Goal: Task Accomplishment & Management: Use online tool/utility

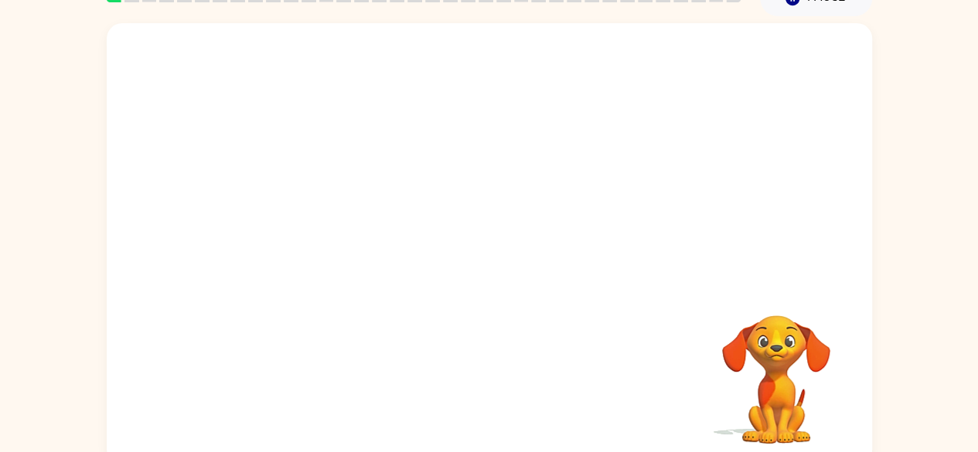
scroll to position [91, 0]
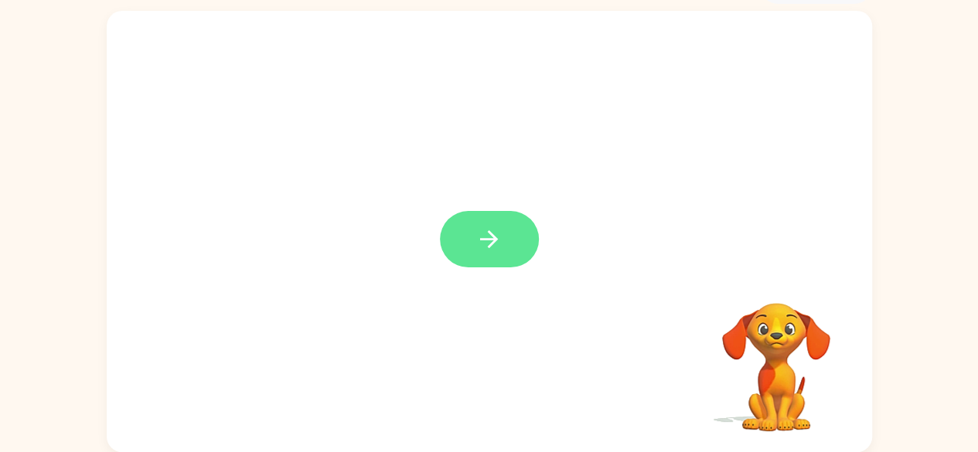
click at [478, 248] on icon "button" at bounding box center [488, 239] width 27 height 27
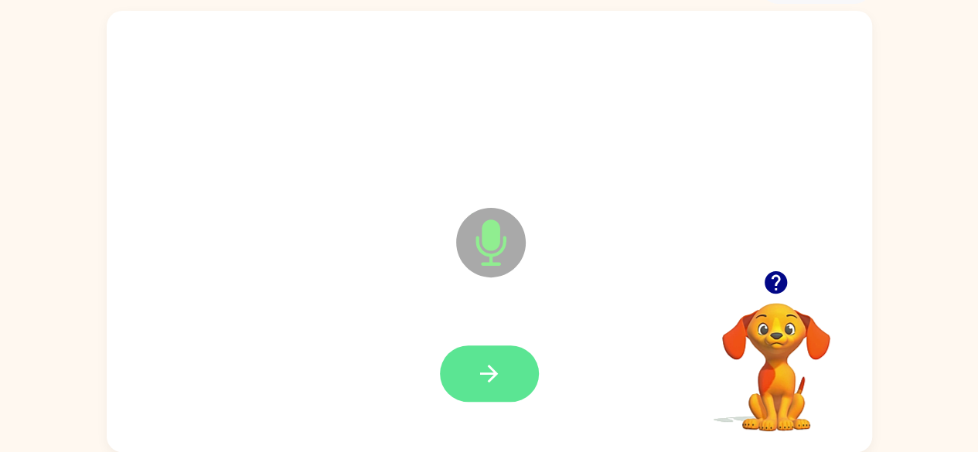
click at [471, 363] on button "button" at bounding box center [489, 374] width 99 height 56
click at [482, 369] on icon "button" at bounding box center [488, 373] width 27 height 27
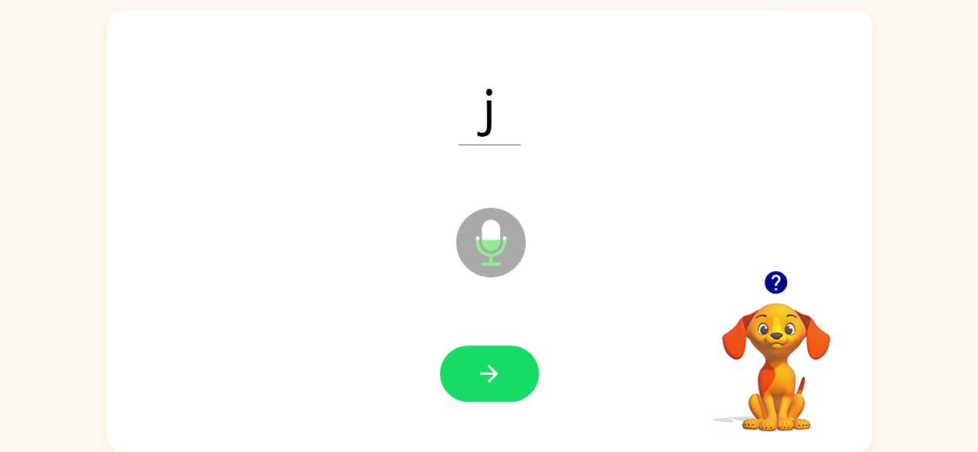
click at [482, 369] on icon "button" at bounding box center [488, 373] width 27 height 27
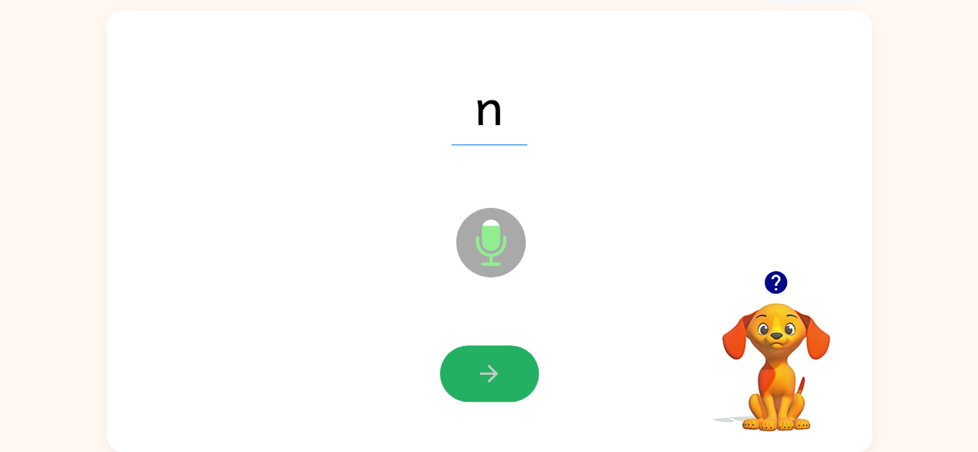
click at [482, 369] on icon "button" at bounding box center [488, 373] width 27 height 27
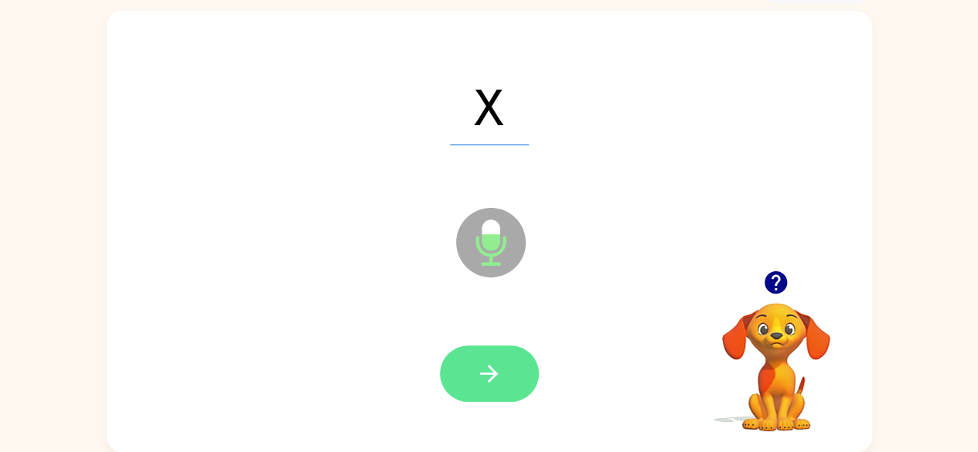
click at [489, 373] on icon "button" at bounding box center [489, 374] width 18 height 18
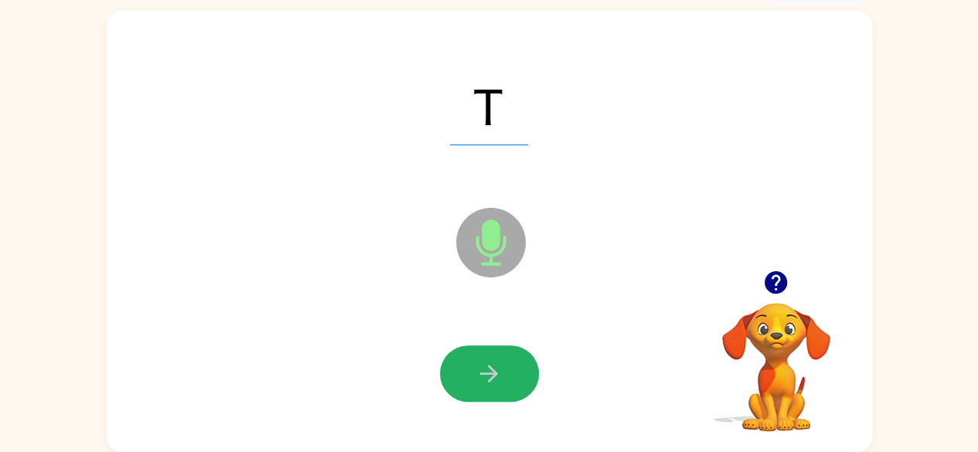
click at [489, 373] on icon "button" at bounding box center [489, 374] width 18 height 18
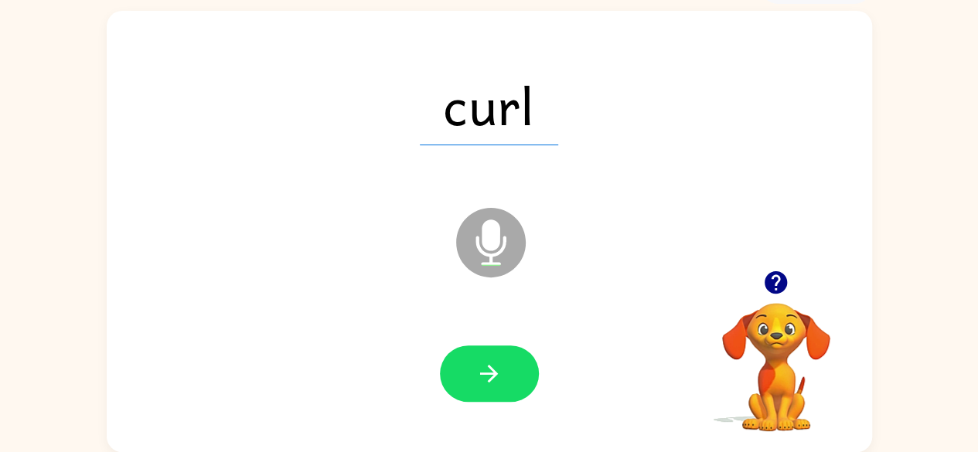
click at [489, 373] on icon "button" at bounding box center [489, 374] width 18 height 18
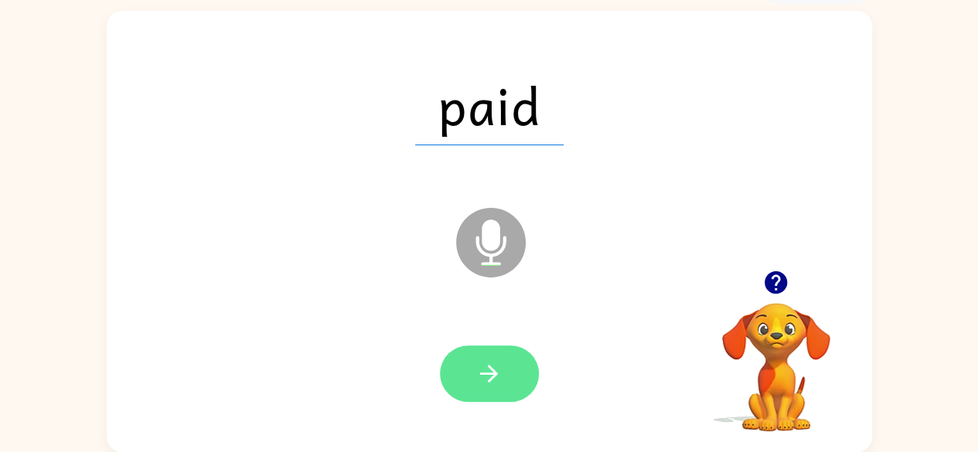
click at [475, 380] on icon "button" at bounding box center [488, 373] width 27 height 27
click at [447, 377] on button "button" at bounding box center [489, 374] width 99 height 56
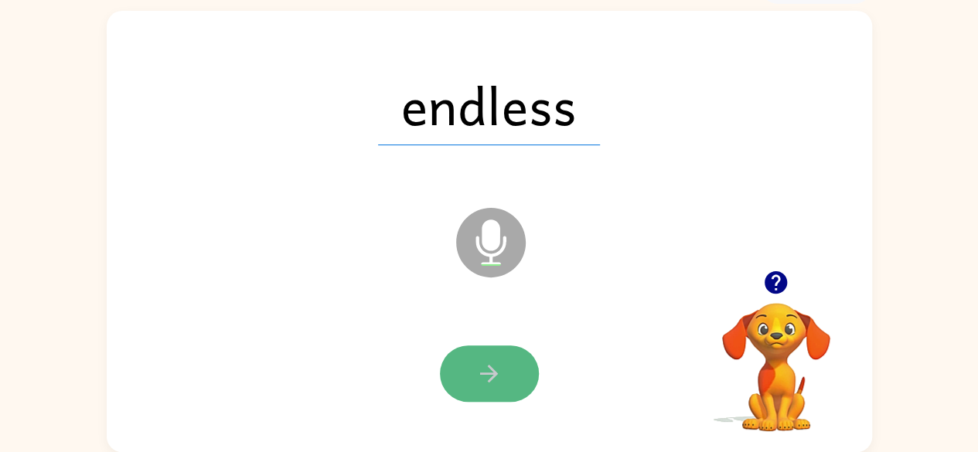
click at [510, 373] on button "button" at bounding box center [489, 374] width 99 height 56
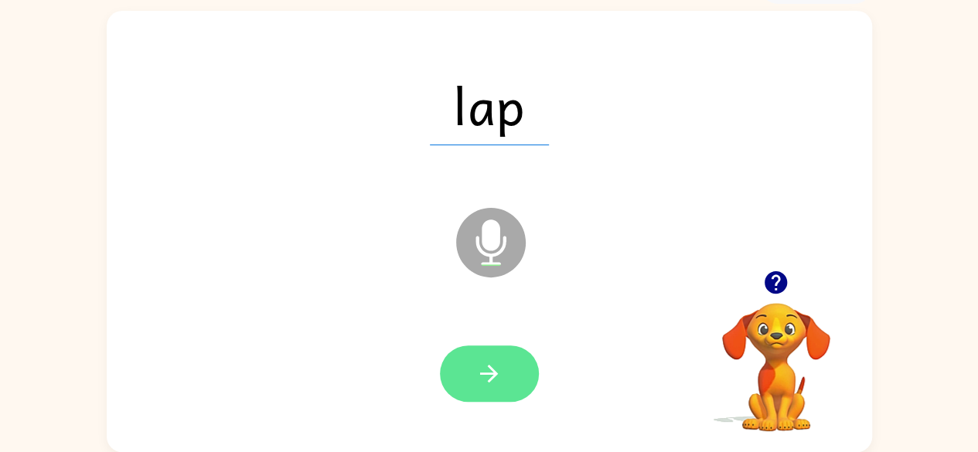
click at [468, 373] on button "button" at bounding box center [489, 374] width 99 height 56
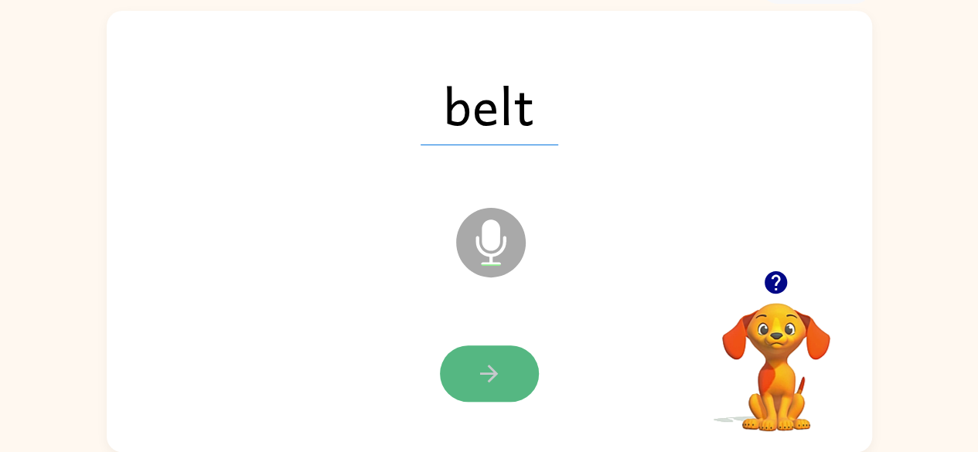
click at [485, 375] on icon "button" at bounding box center [488, 373] width 27 height 27
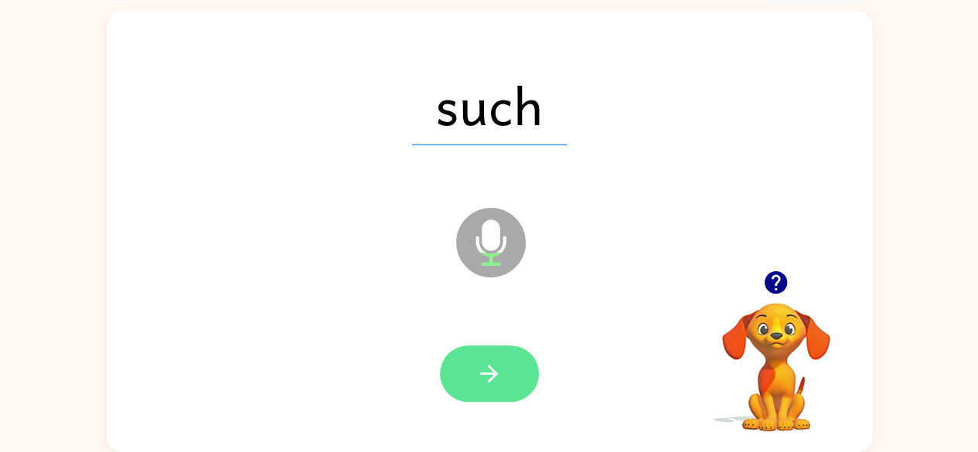
click at [484, 386] on icon "button" at bounding box center [488, 373] width 27 height 27
click at [489, 366] on icon "button" at bounding box center [489, 374] width 18 height 18
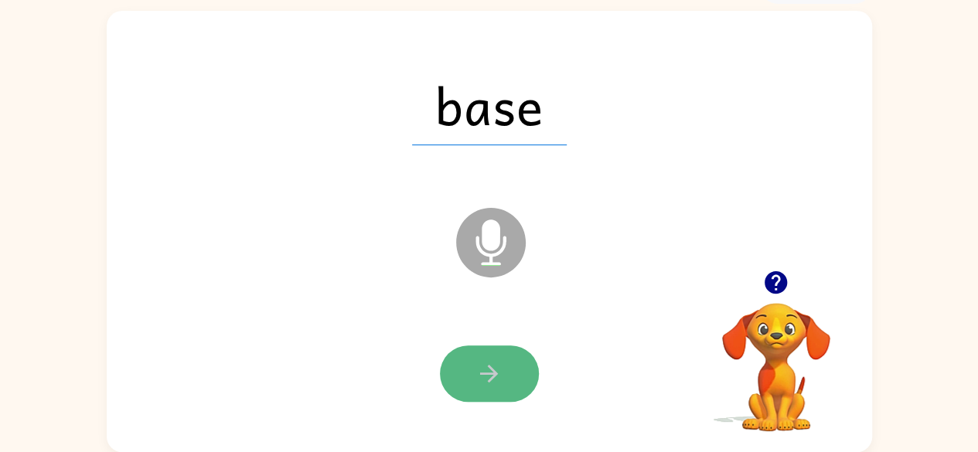
click at [492, 377] on icon "button" at bounding box center [489, 374] width 18 height 18
click at [477, 372] on icon "button" at bounding box center [488, 373] width 27 height 27
click at [497, 370] on icon "button" at bounding box center [488, 373] width 27 height 27
click at [495, 375] on icon "button" at bounding box center [489, 374] width 18 height 18
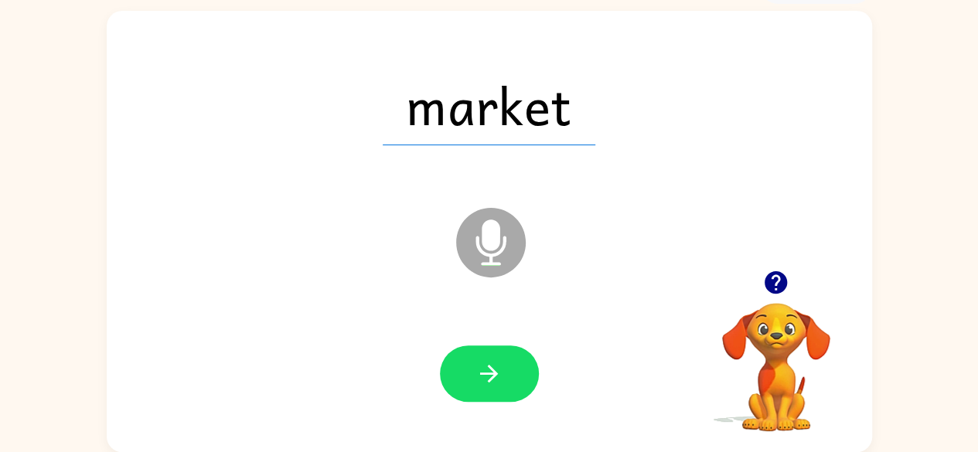
click at [504, 363] on button "button" at bounding box center [489, 374] width 99 height 56
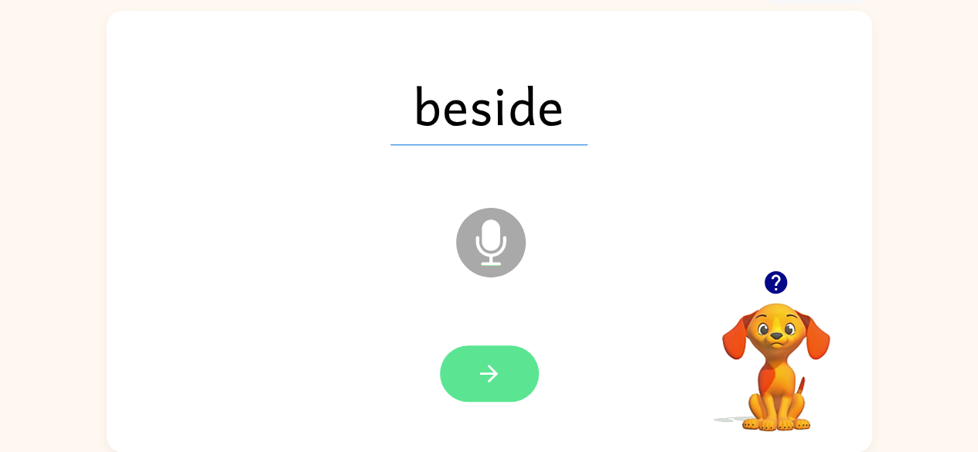
click at [502, 364] on icon "button" at bounding box center [488, 373] width 27 height 27
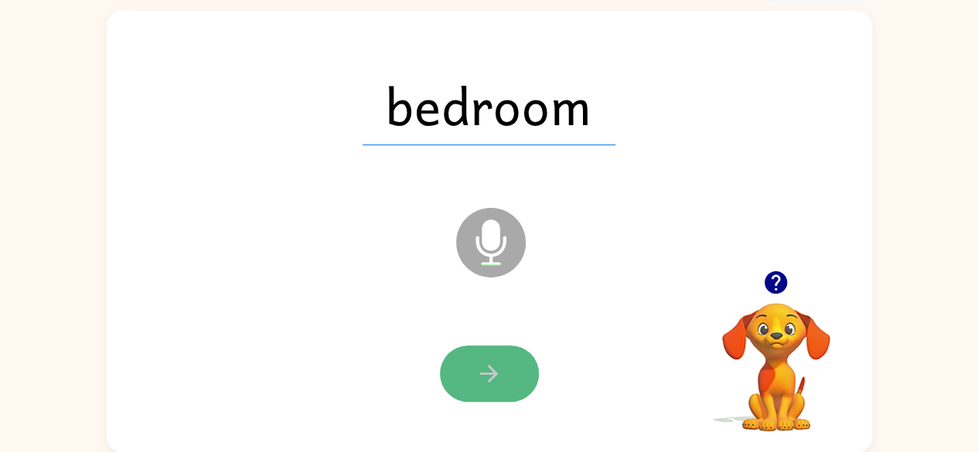
click at [493, 381] on icon "button" at bounding box center [488, 373] width 27 height 27
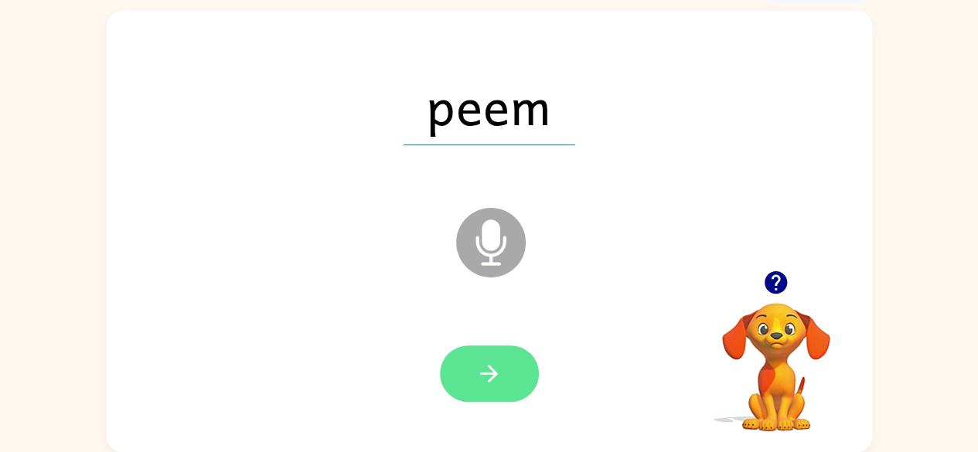
click at [489, 382] on icon "button" at bounding box center [489, 374] width 18 height 18
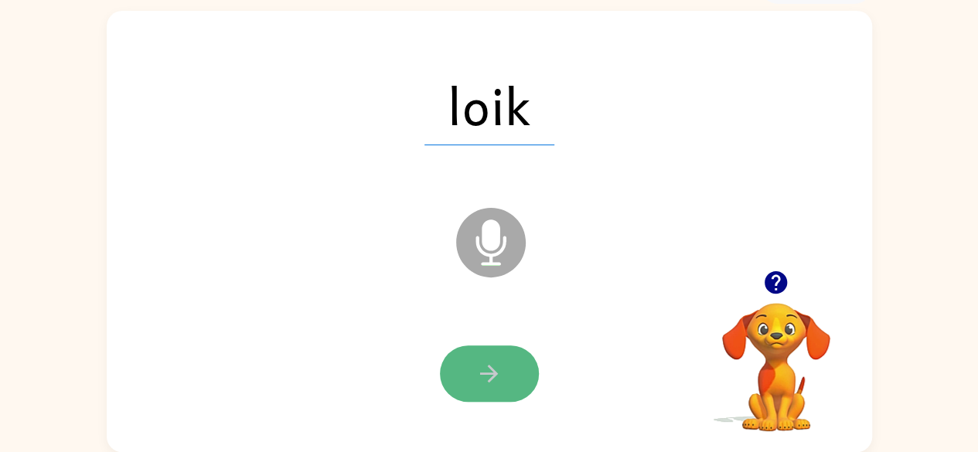
click at [476, 383] on icon "button" at bounding box center [488, 373] width 27 height 27
click at [509, 363] on button "button" at bounding box center [489, 374] width 99 height 56
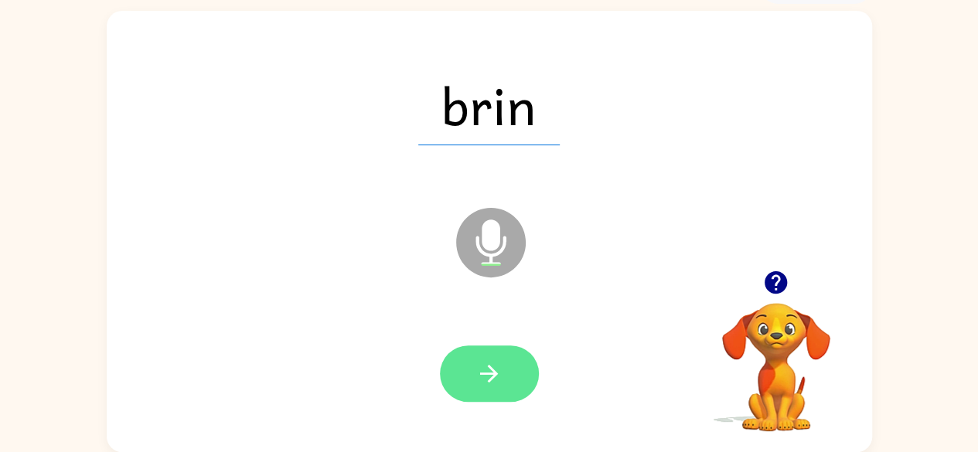
click at [482, 366] on icon "button" at bounding box center [488, 373] width 27 height 27
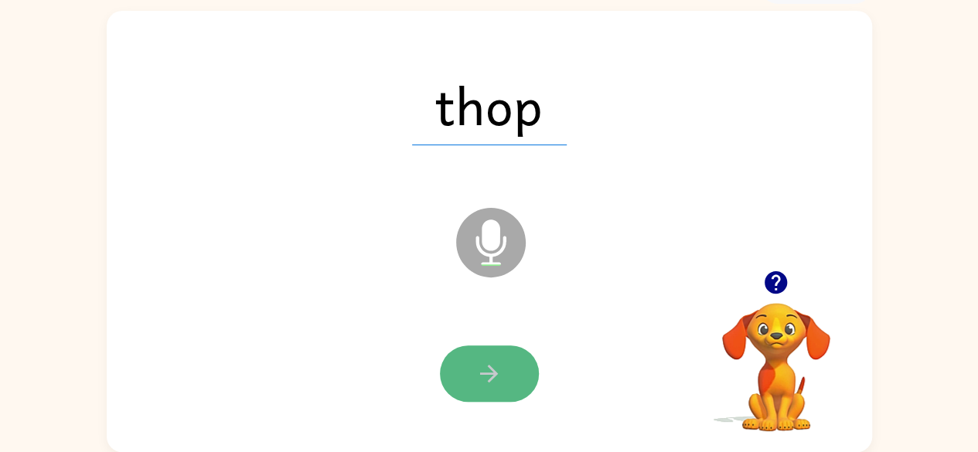
click at [492, 363] on icon "button" at bounding box center [488, 373] width 27 height 27
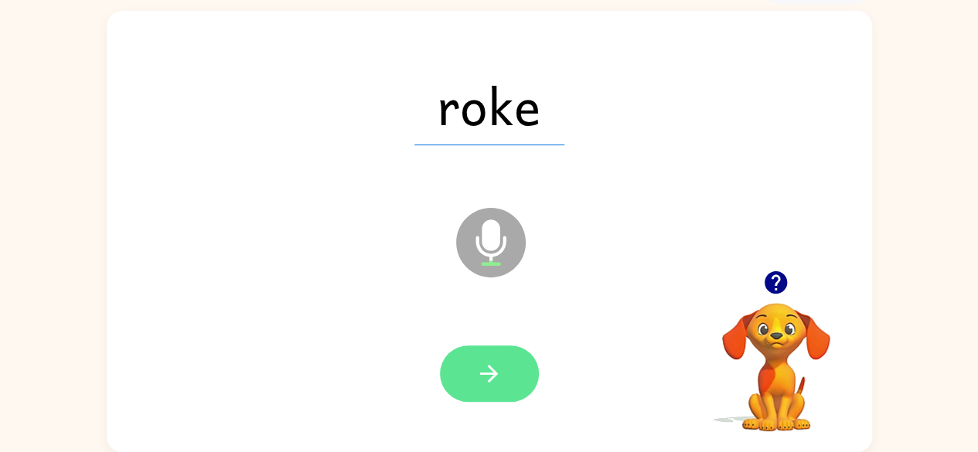
click at [506, 376] on button "button" at bounding box center [489, 374] width 99 height 56
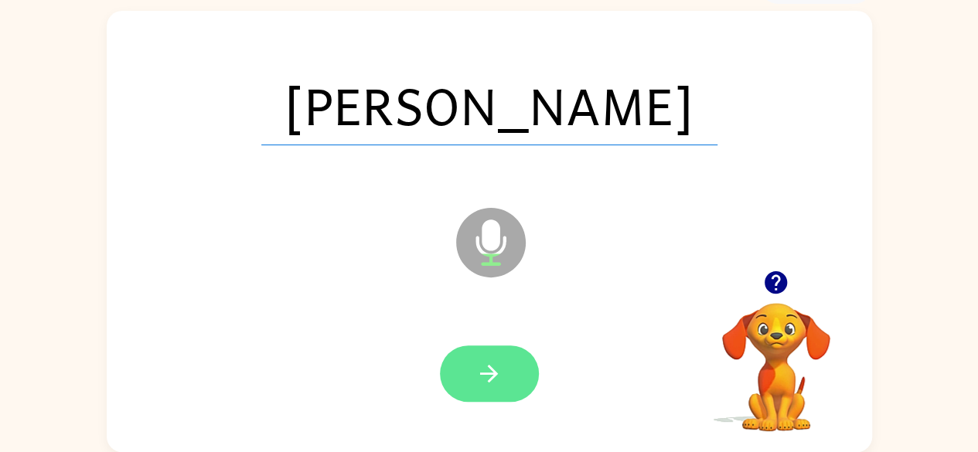
click at [504, 378] on button "button" at bounding box center [489, 374] width 99 height 56
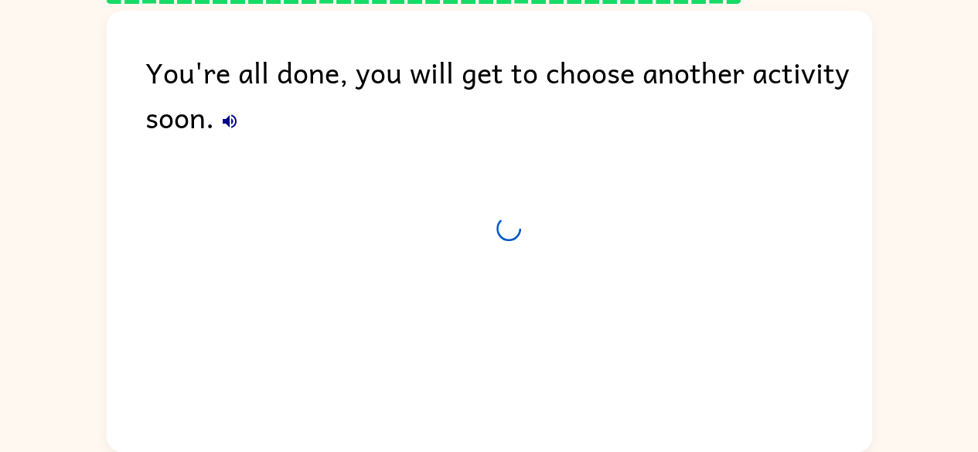
scroll to position [63, 0]
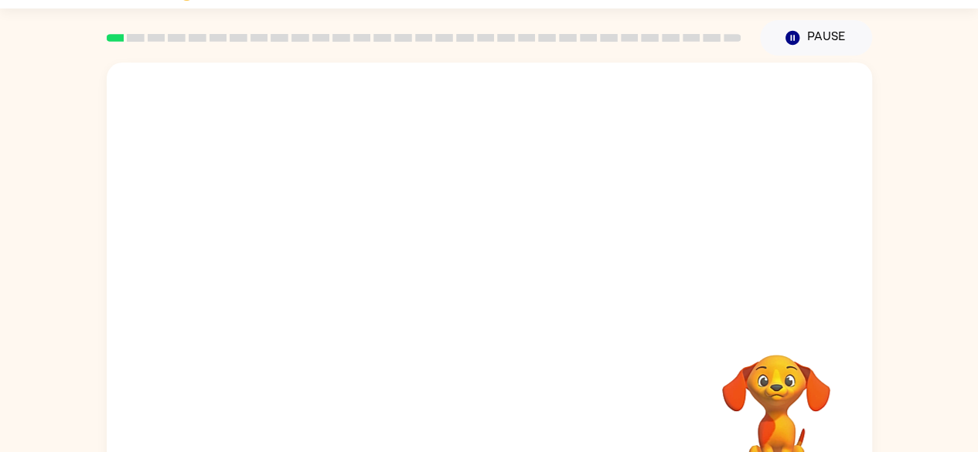
scroll to position [91, 0]
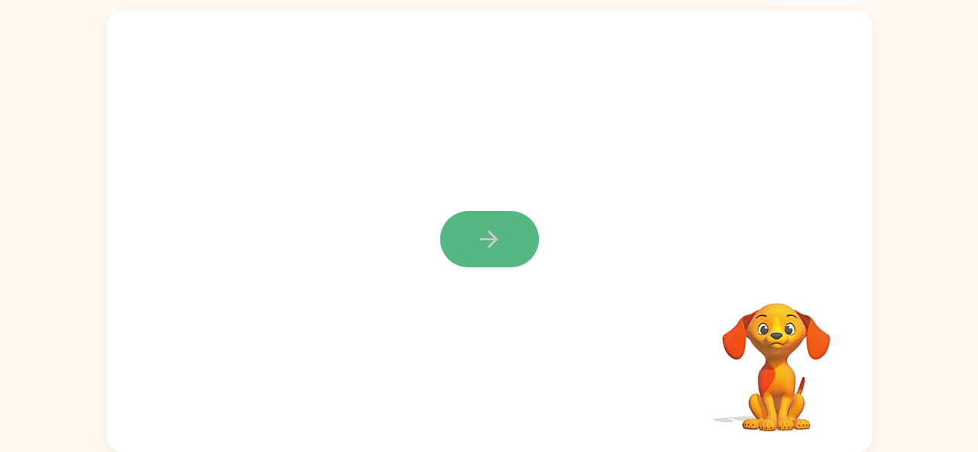
click at [480, 237] on icon "button" at bounding box center [488, 239] width 27 height 27
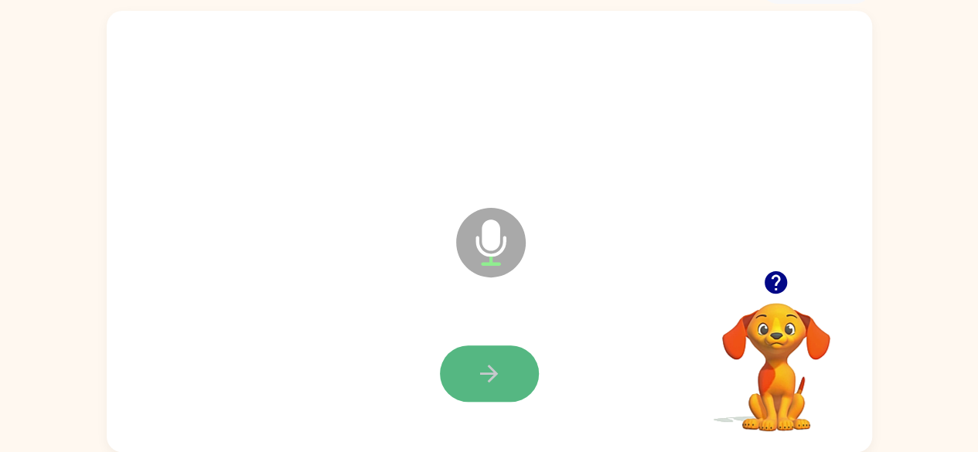
click at [503, 381] on button "button" at bounding box center [489, 374] width 99 height 56
click at [509, 383] on button "button" at bounding box center [489, 374] width 99 height 56
click at [512, 372] on button "button" at bounding box center [489, 374] width 99 height 56
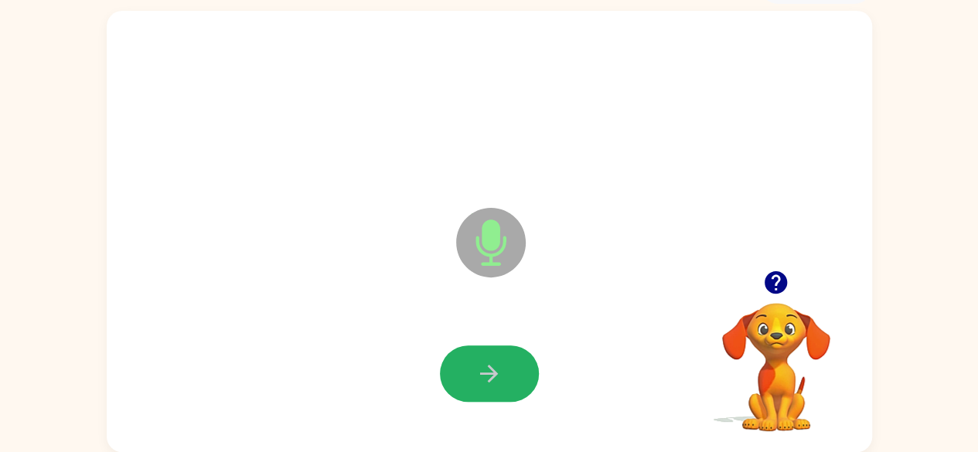
click at [512, 372] on button "button" at bounding box center [489, 374] width 99 height 56
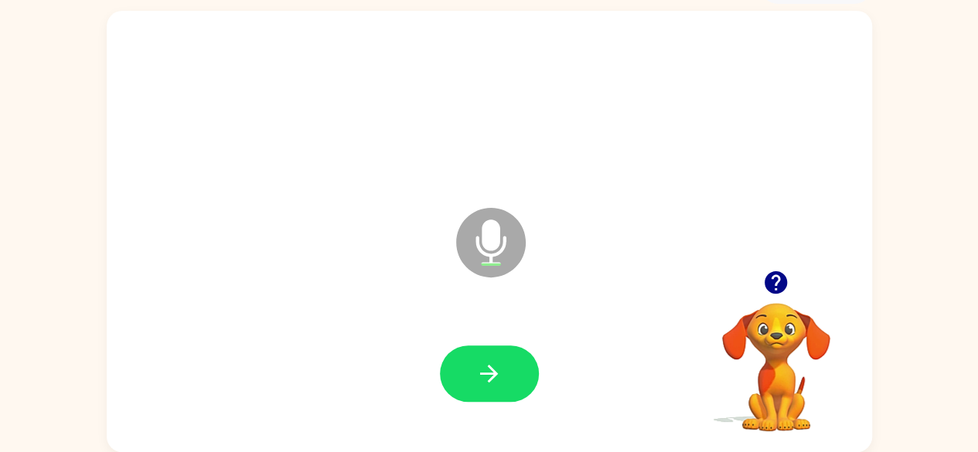
click at [510, 372] on button "button" at bounding box center [489, 374] width 99 height 56
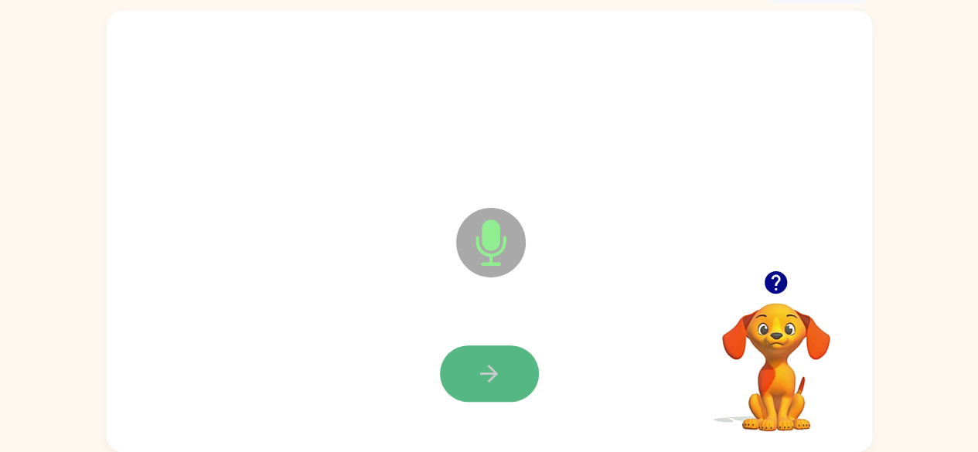
click at [505, 381] on button "button" at bounding box center [489, 374] width 99 height 56
click at [495, 373] on icon "button" at bounding box center [489, 374] width 18 height 18
click at [506, 373] on button "button" at bounding box center [489, 374] width 99 height 56
click at [492, 378] on icon "button" at bounding box center [489, 374] width 18 height 18
click at [493, 378] on icon "button" at bounding box center [489, 374] width 18 height 18
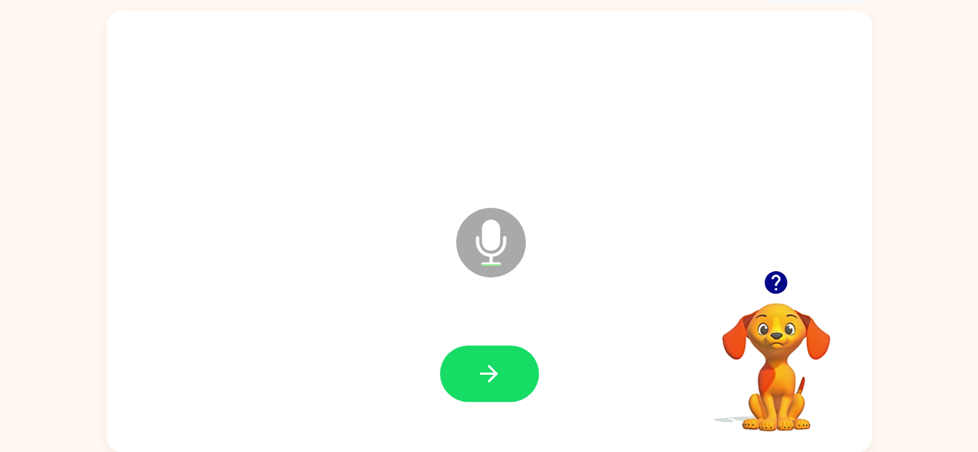
click at [494, 378] on icon "button" at bounding box center [488, 373] width 27 height 27
click at [510, 382] on button "button" at bounding box center [489, 374] width 99 height 56
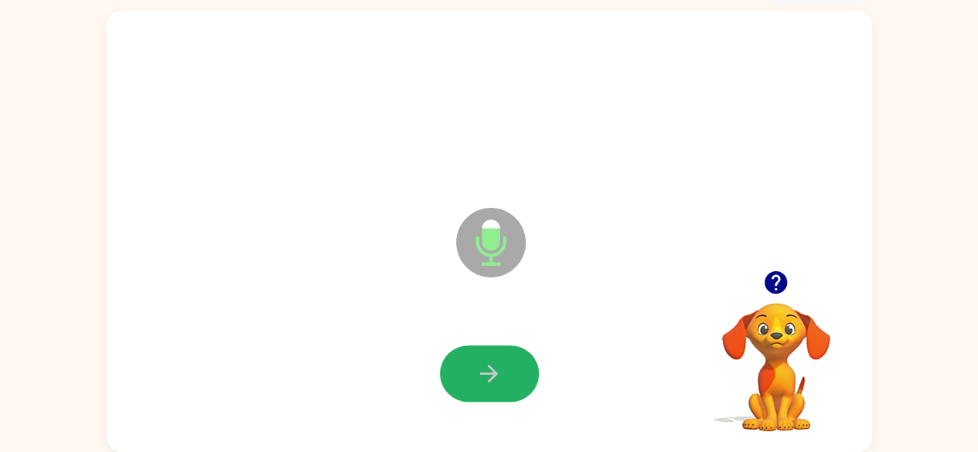
click at [510, 382] on button "button" at bounding box center [489, 374] width 99 height 56
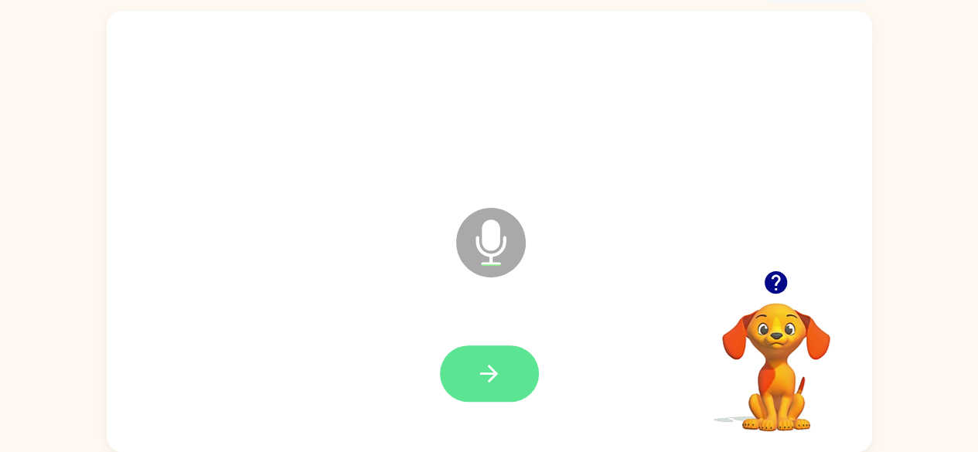
click at [497, 364] on icon "button" at bounding box center [488, 373] width 27 height 27
click at [781, 278] on icon "button" at bounding box center [775, 282] width 22 height 22
click at [509, 367] on button "button" at bounding box center [489, 374] width 99 height 56
click at [485, 373] on icon "button" at bounding box center [489, 374] width 18 height 18
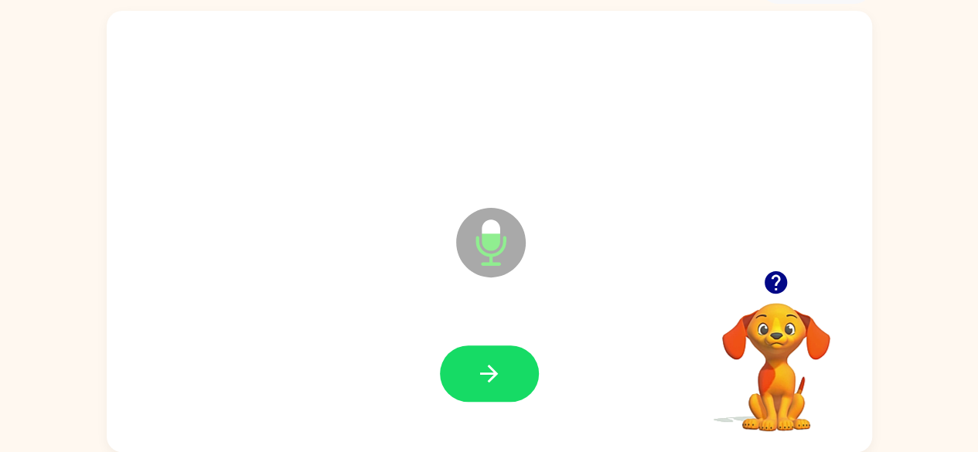
click at [485, 373] on icon "button" at bounding box center [489, 374] width 18 height 18
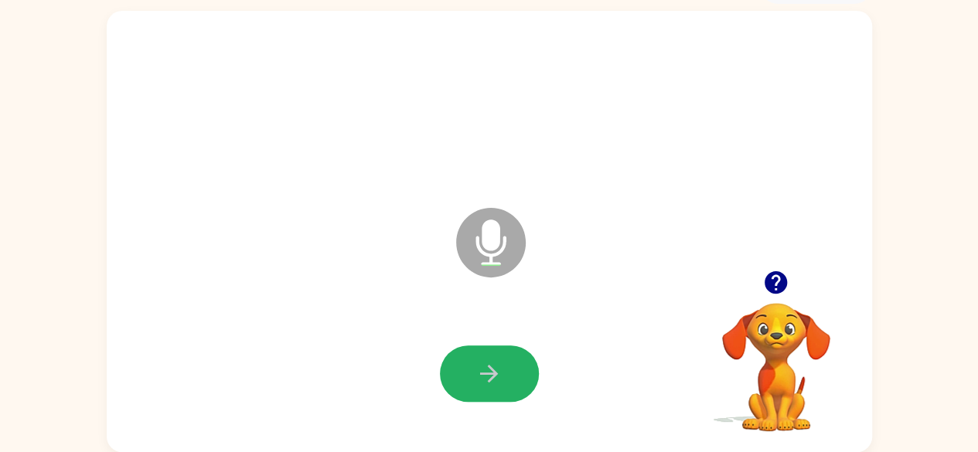
click at [485, 373] on icon "button" at bounding box center [489, 374] width 18 height 18
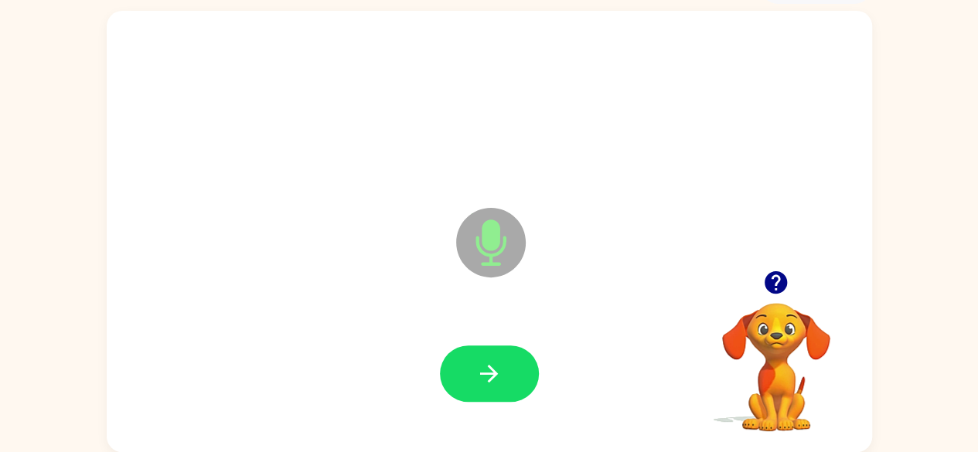
click at [485, 373] on icon "button" at bounding box center [489, 374] width 18 height 18
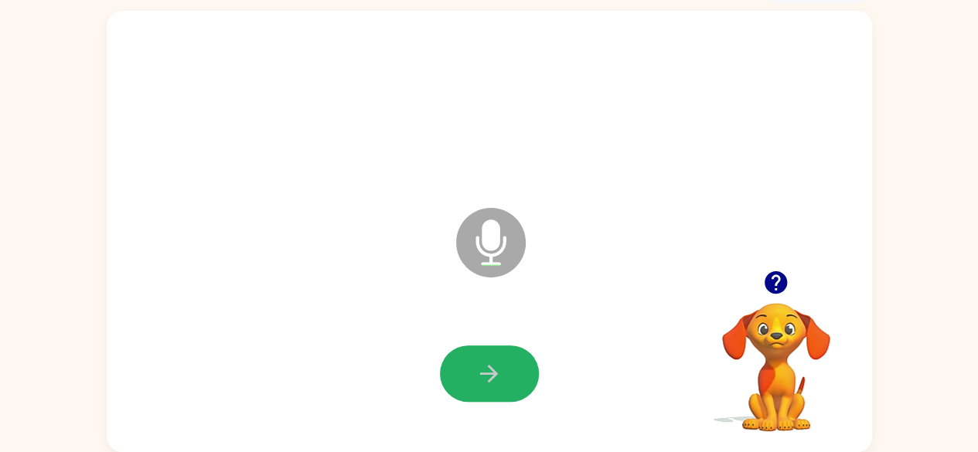
click at [485, 373] on icon "button" at bounding box center [489, 374] width 18 height 18
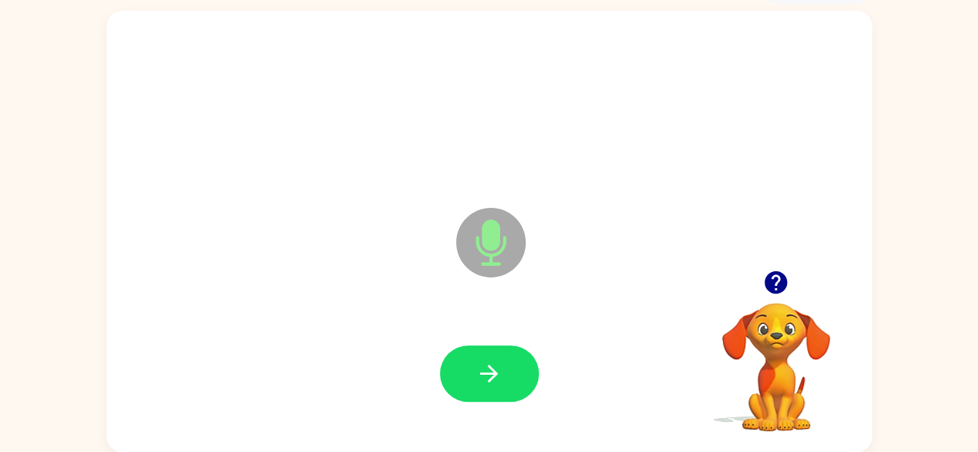
click at [485, 373] on icon "button" at bounding box center [489, 374] width 18 height 18
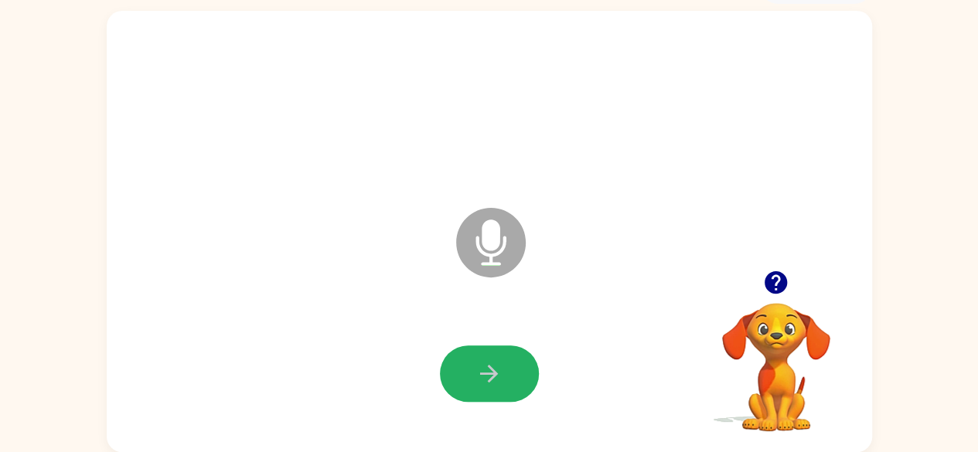
click at [485, 373] on icon "button" at bounding box center [489, 374] width 18 height 18
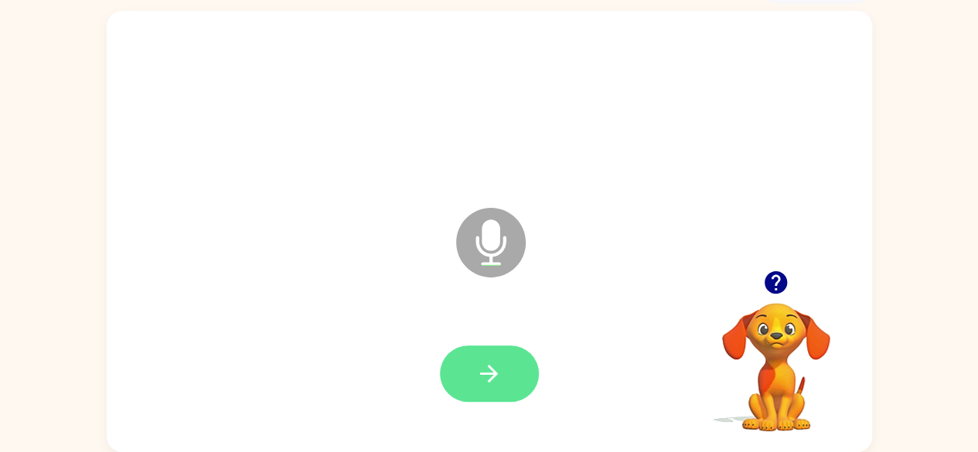
click at [468, 367] on button "button" at bounding box center [489, 374] width 99 height 56
click at [505, 383] on button "button" at bounding box center [489, 374] width 99 height 56
click at [512, 376] on button "button" at bounding box center [489, 374] width 99 height 56
click at [511, 376] on button "button" at bounding box center [489, 374] width 99 height 56
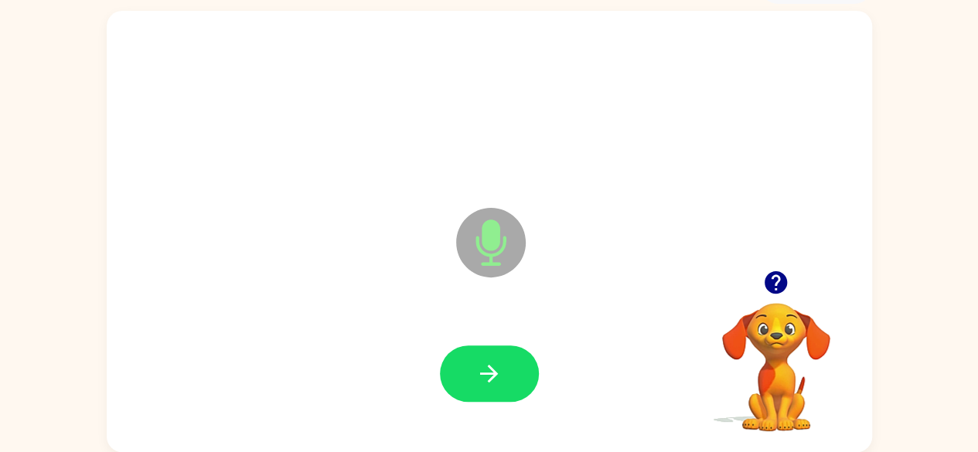
click at [511, 376] on button "button" at bounding box center [489, 374] width 99 height 56
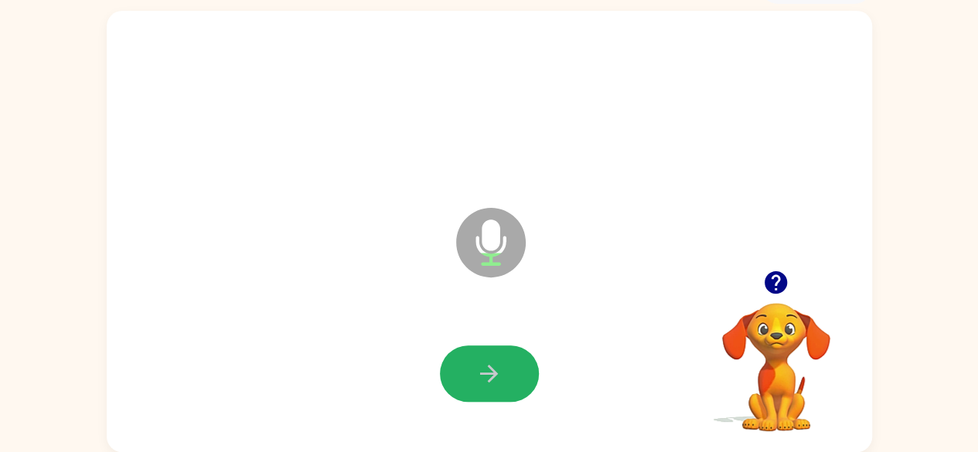
click at [511, 376] on button "button" at bounding box center [489, 374] width 99 height 56
click at [496, 378] on icon "button" at bounding box center [488, 373] width 27 height 27
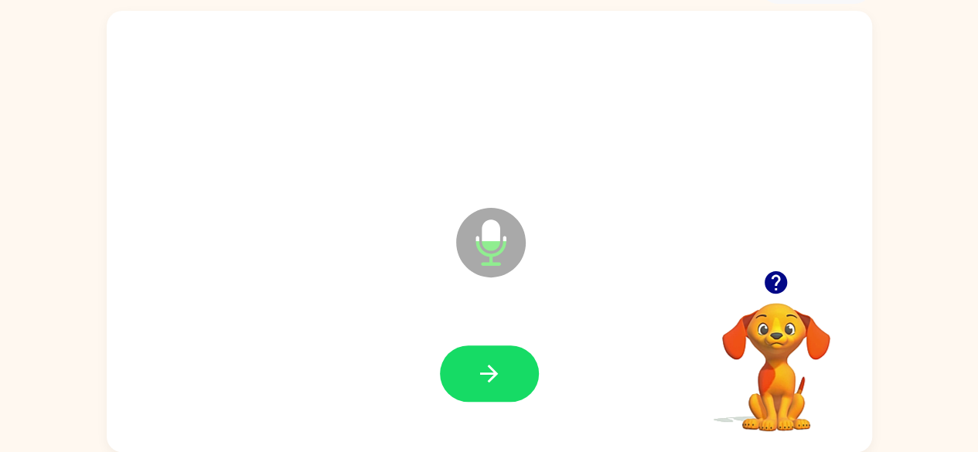
click at [496, 378] on icon "button" at bounding box center [488, 373] width 27 height 27
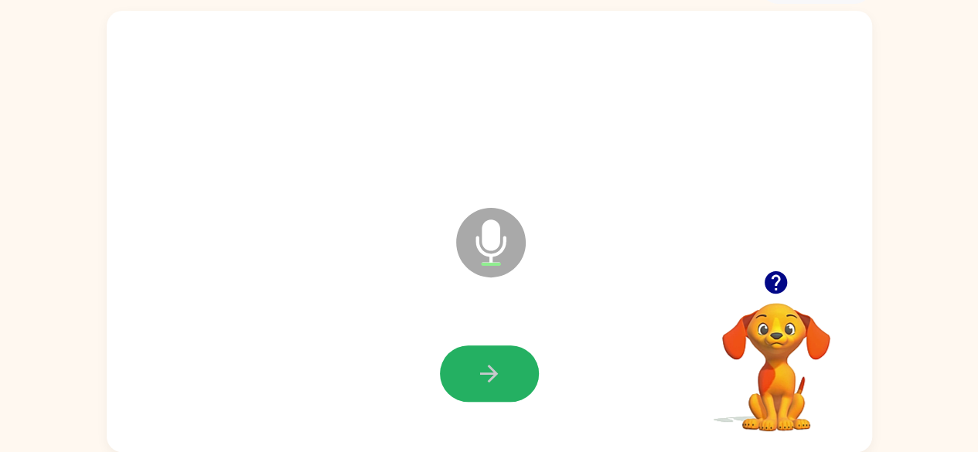
click at [496, 378] on icon "button" at bounding box center [488, 373] width 27 height 27
click at [506, 372] on button "button" at bounding box center [489, 374] width 99 height 56
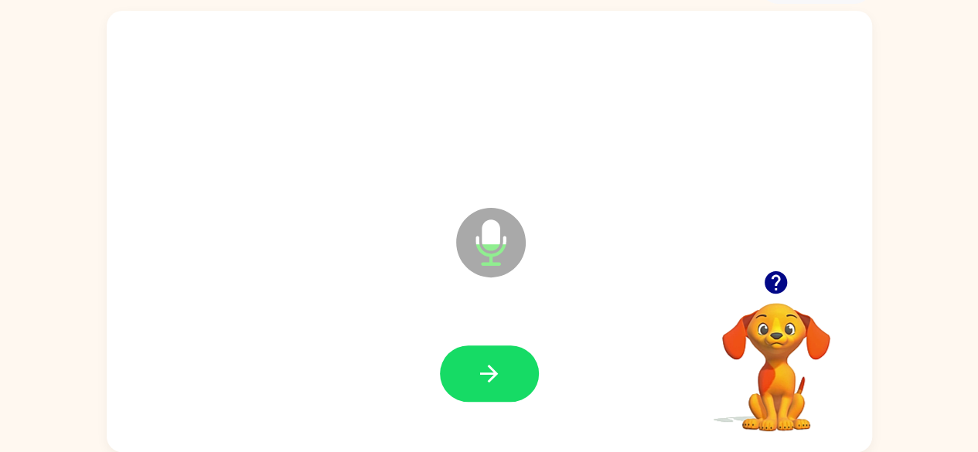
click at [506, 372] on button "button" at bounding box center [489, 374] width 99 height 56
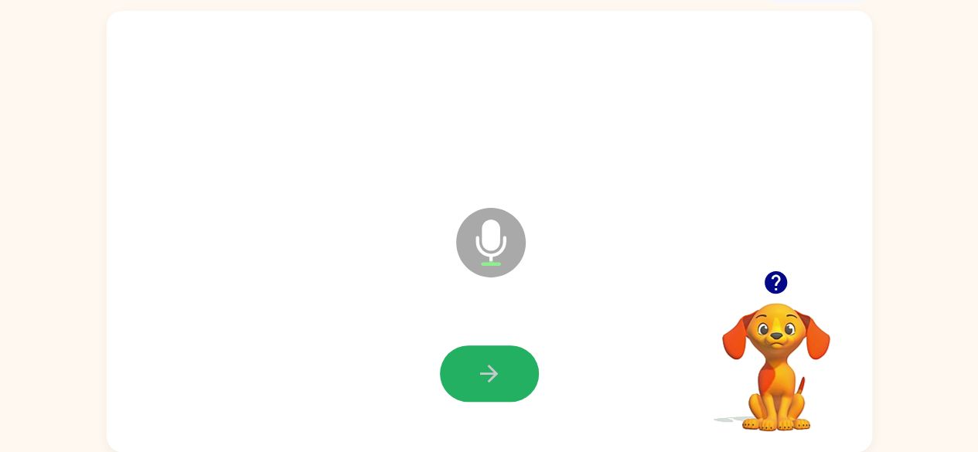
click at [506, 372] on button "button" at bounding box center [489, 374] width 99 height 56
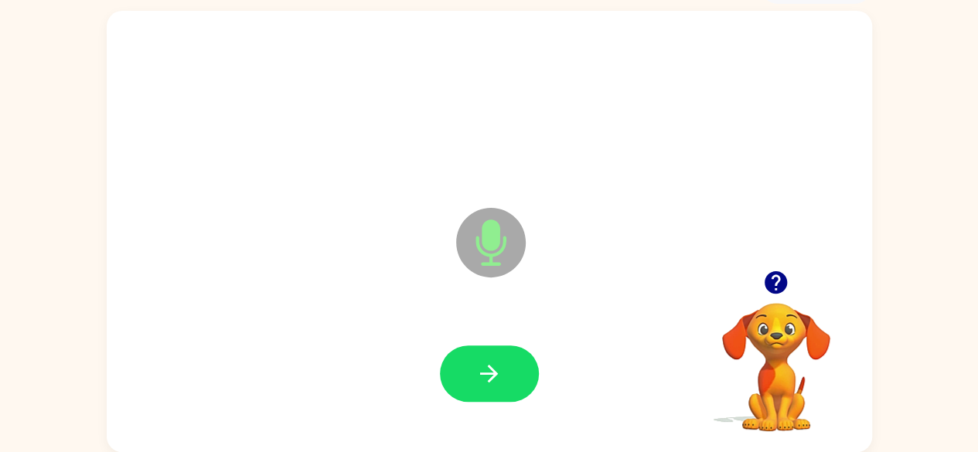
click at [506, 372] on button "button" at bounding box center [489, 374] width 99 height 56
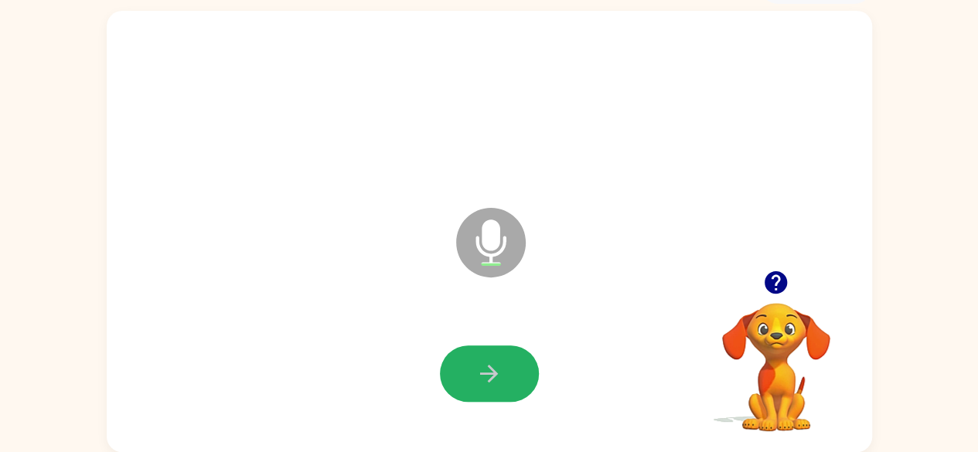
click at [506, 372] on button "button" at bounding box center [489, 374] width 99 height 56
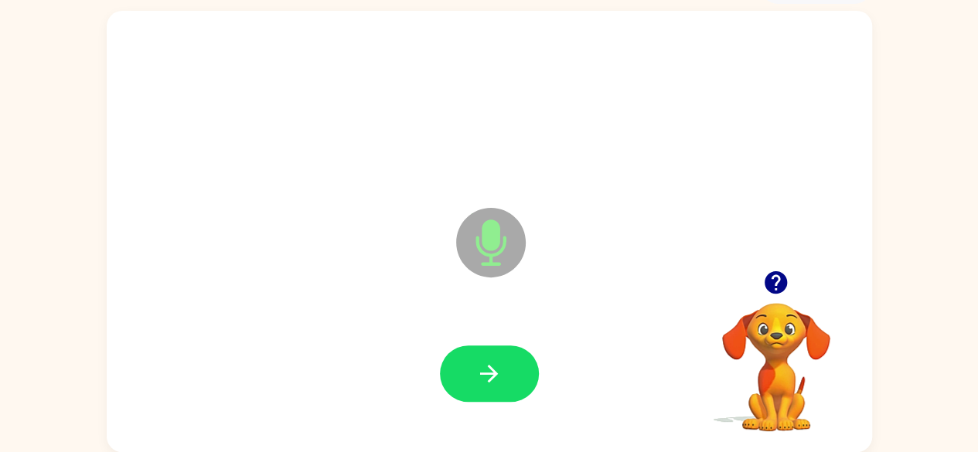
click at [506, 372] on button "button" at bounding box center [489, 374] width 99 height 56
click at [507, 372] on button "button" at bounding box center [489, 374] width 99 height 56
click at [510, 369] on button "button" at bounding box center [489, 374] width 99 height 56
click at [512, 366] on button "button" at bounding box center [489, 374] width 99 height 56
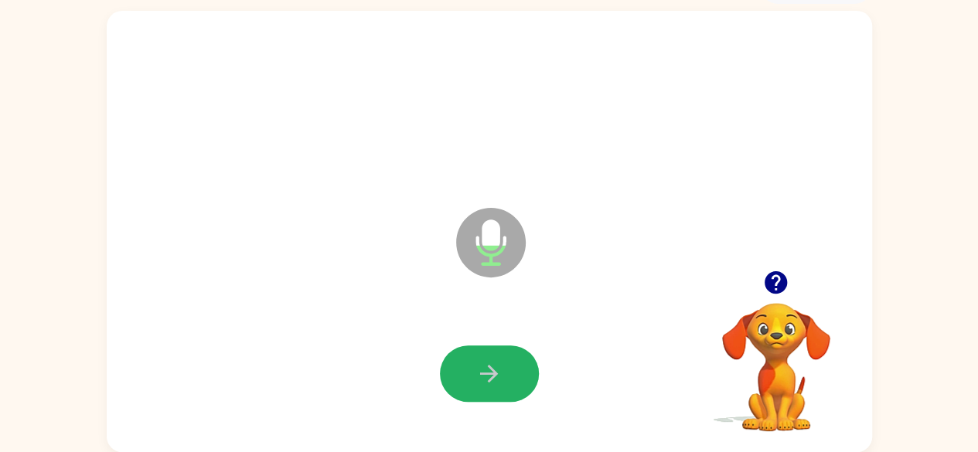
click at [485, 374] on icon "button" at bounding box center [489, 374] width 18 height 18
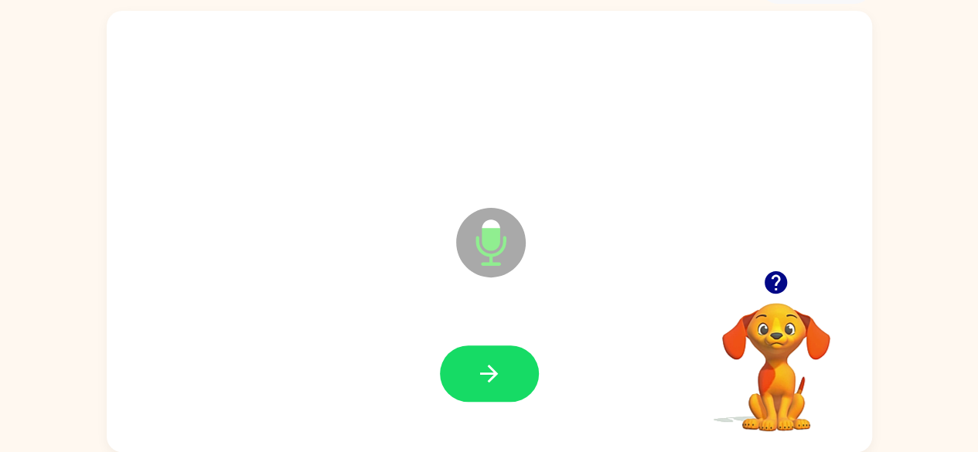
click at [485, 374] on icon "button" at bounding box center [489, 374] width 18 height 18
click at [485, 373] on icon "button" at bounding box center [489, 374] width 18 height 18
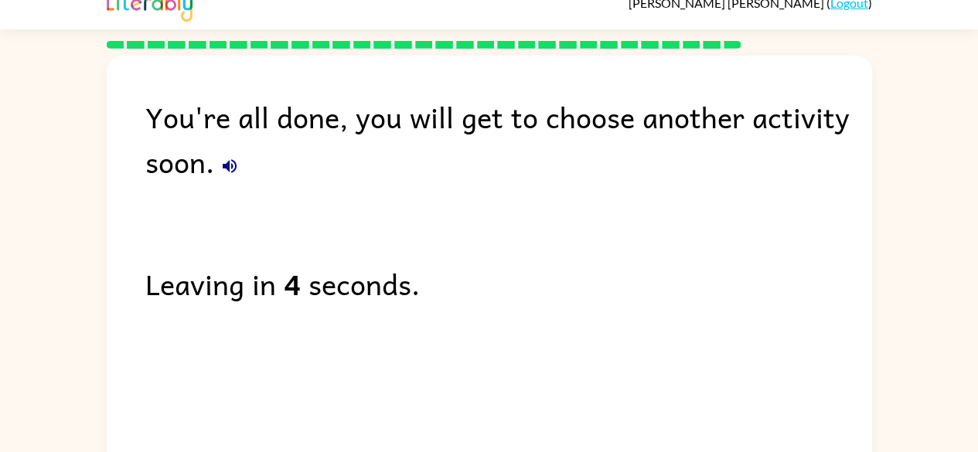
scroll to position [0, 0]
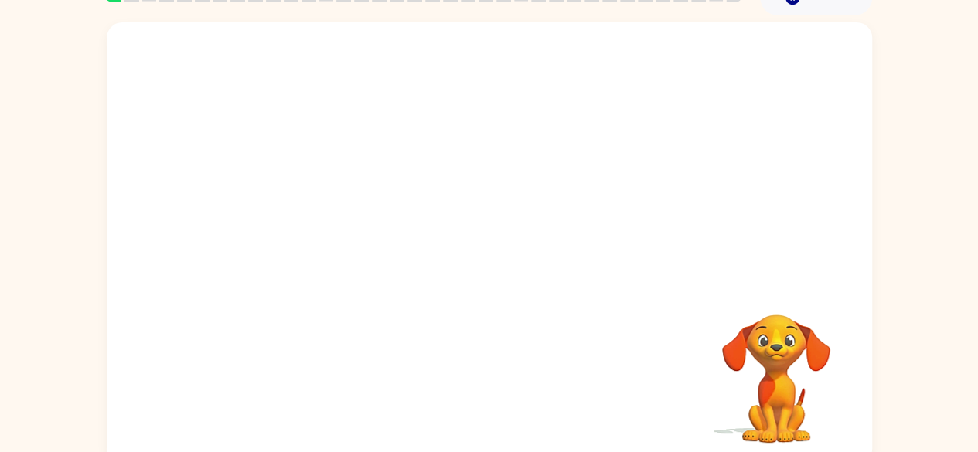
scroll to position [91, 0]
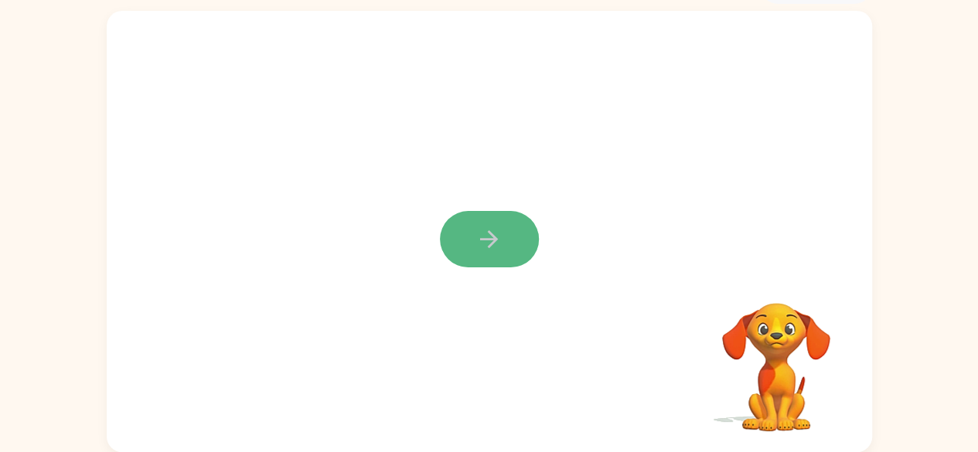
drag, startPoint x: 506, startPoint y: 236, endPoint x: 509, endPoint y: 243, distance: 8.0
click at [509, 243] on button "button" at bounding box center [489, 239] width 99 height 56
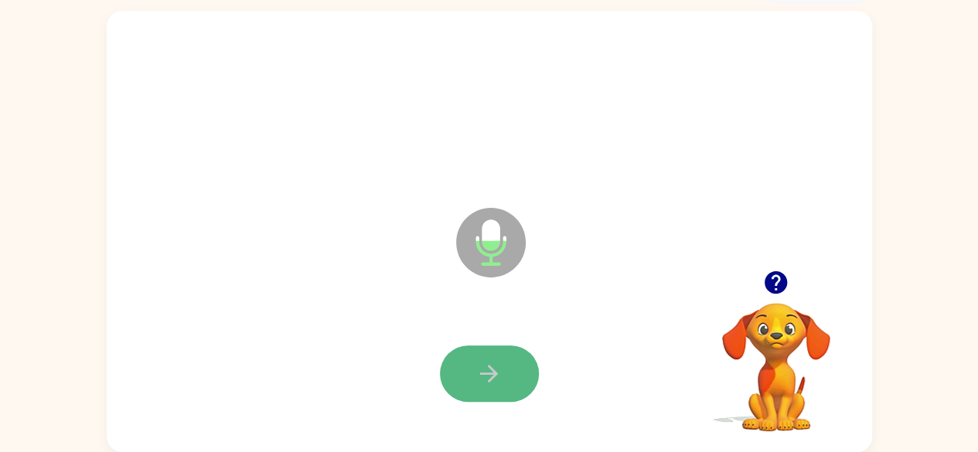
click at [492, 379] on icon "button" at bounding box center [489, 374] width 18 height 18
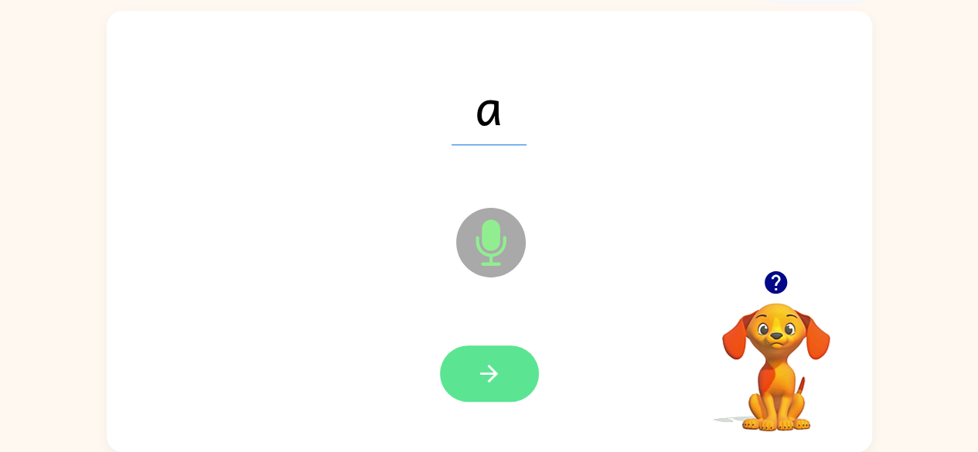
click at [478, 369] on icon "button" at bounding box center [488, 373] width 27 height 27
click at [472, 369] on button "button" at bounding box center [489, 374] width 99 height 56
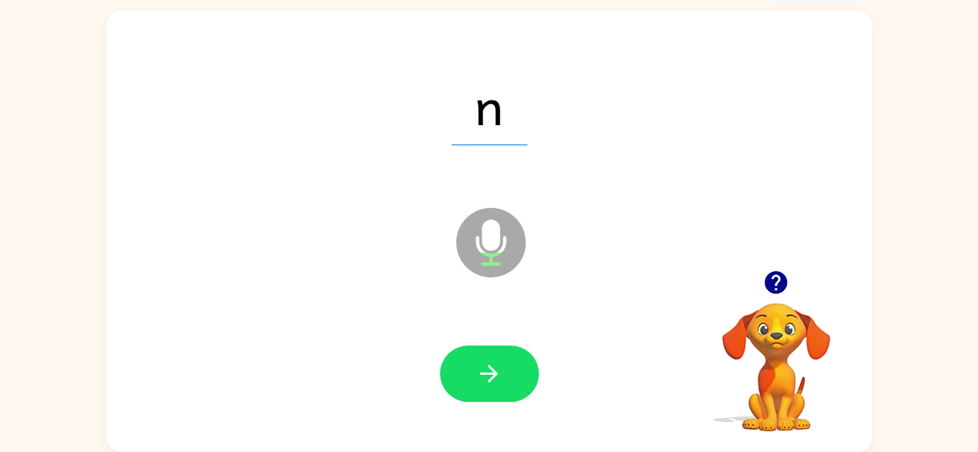
click at [472, 369] on button "button" at bounding box center [489, 374] width 99 height 56
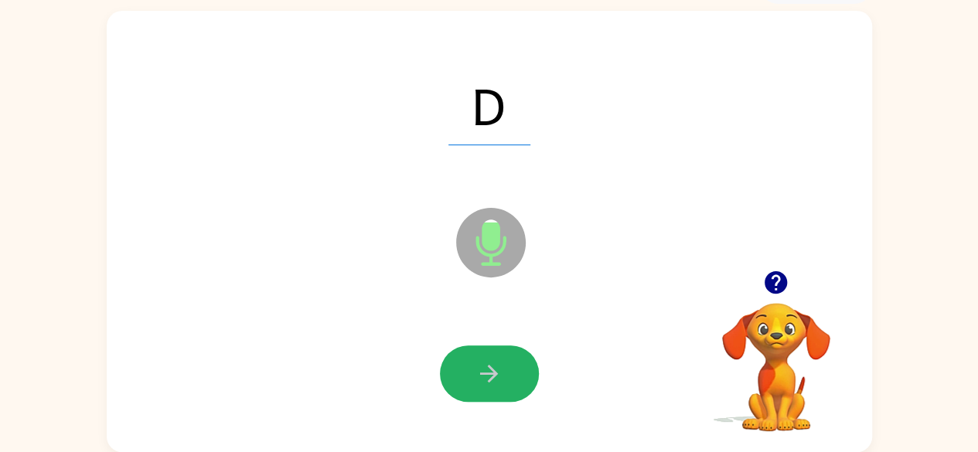
click at [472, 369] on button "button" at bounding box center [489, 374] width 99 height 56
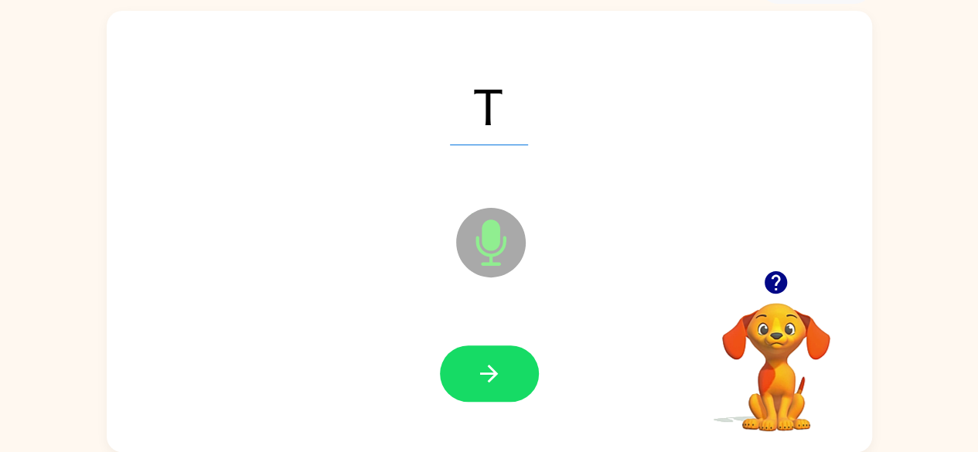
click at [472, 369] on button "button" at bounding box center [489, 374] width 99 height 56
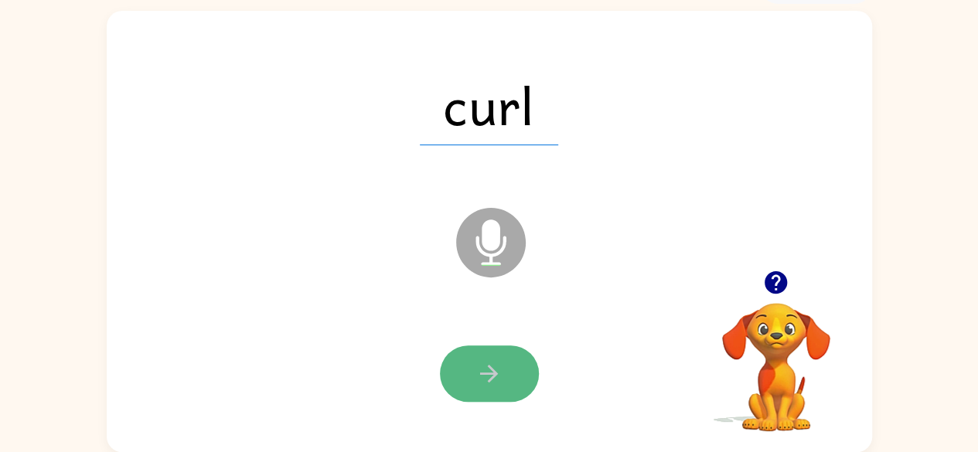
click at [474, 369] on button "button" at bounding box center [489, 374] width 99 height 56
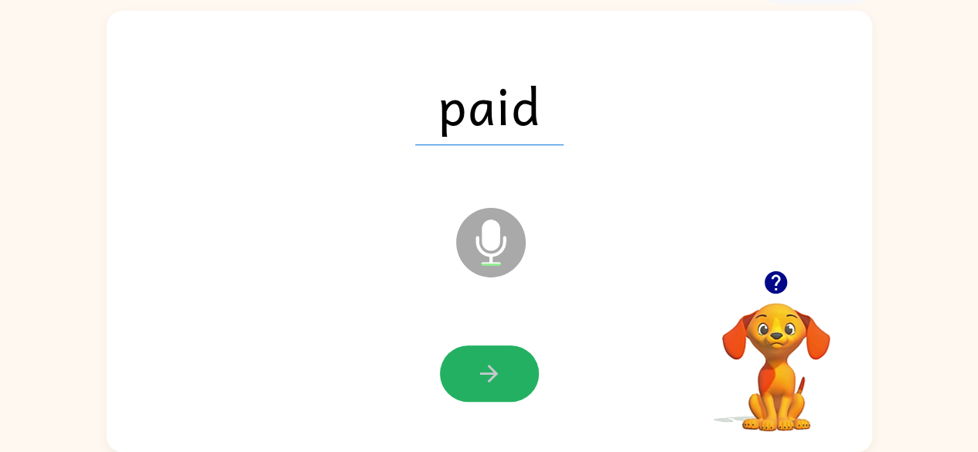
drag, startPoint x: 491, startPoint y: 373, endPoint x: 493, endPoint y: 364, distance: 9.6
click at [493, 366] on icon "button" at bounding box center [488, 373] width 27 height 27
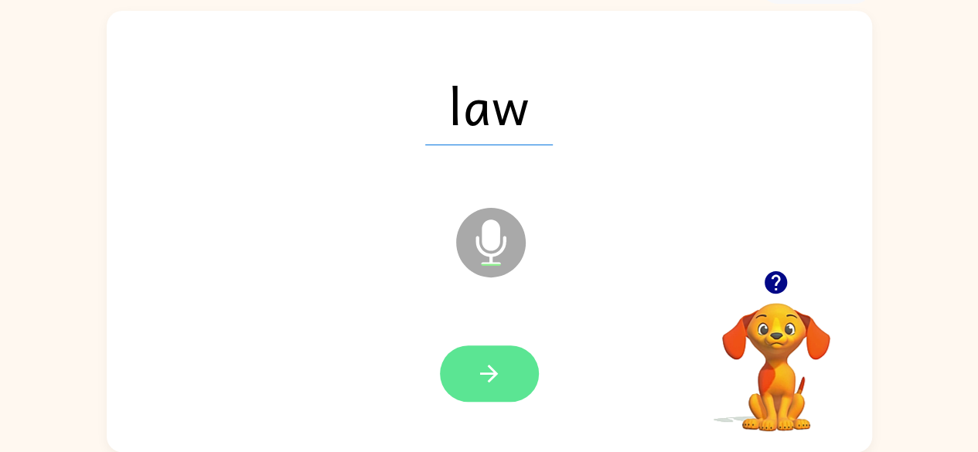
click at [501, 379] on icon "button" at bounding box center [488, 373] width 27 height 27
click at [486, 369] on icon "button" at bounding box center [488, 373] width 27 height 27
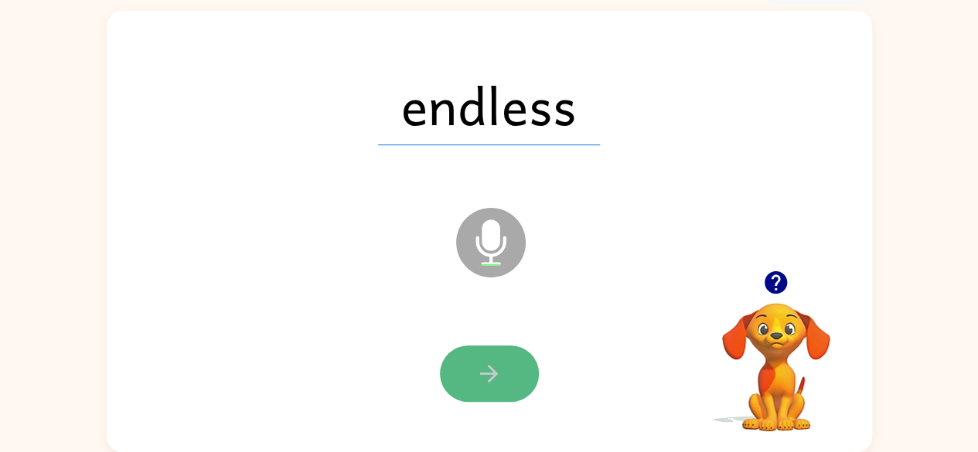
click at [482, 386] on icon "button" at bounding box center [488, 373] width 27 height 27
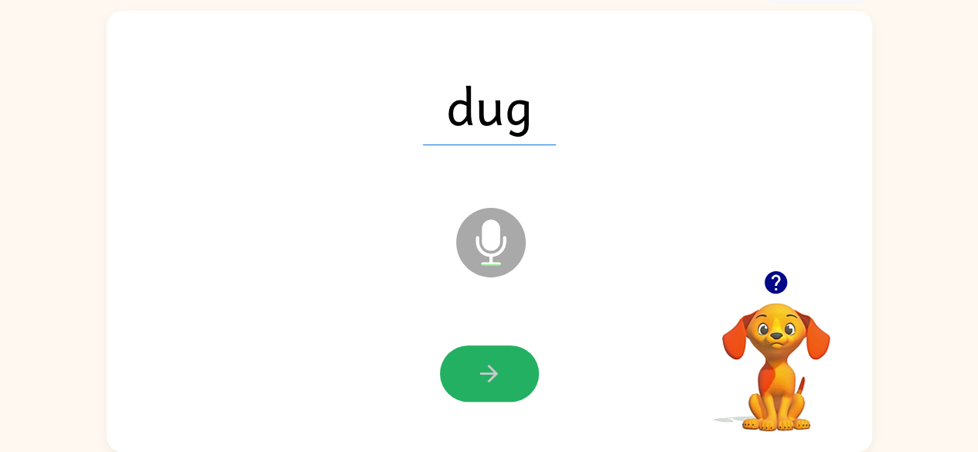
click at [490, 380] on icon "button" at bounding box center [489, 374] width 18 height 18
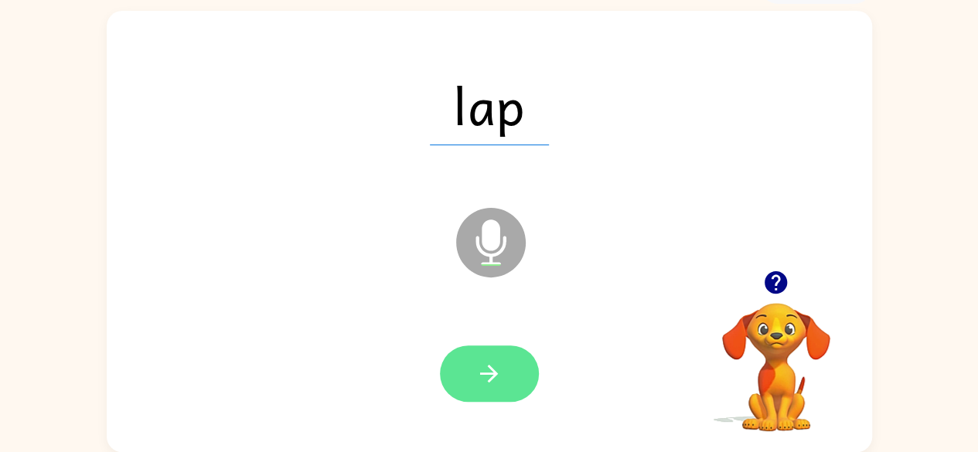
click at [506, 356] on button "button" at bounding box center [489, 374] width 99 height 56
click at [477, 378] on icon "button" at bounding box center [488, 373] width 27 height 27
click at [492, 360] on icon "button" at bounding box center [488, 373] width 27 height 27
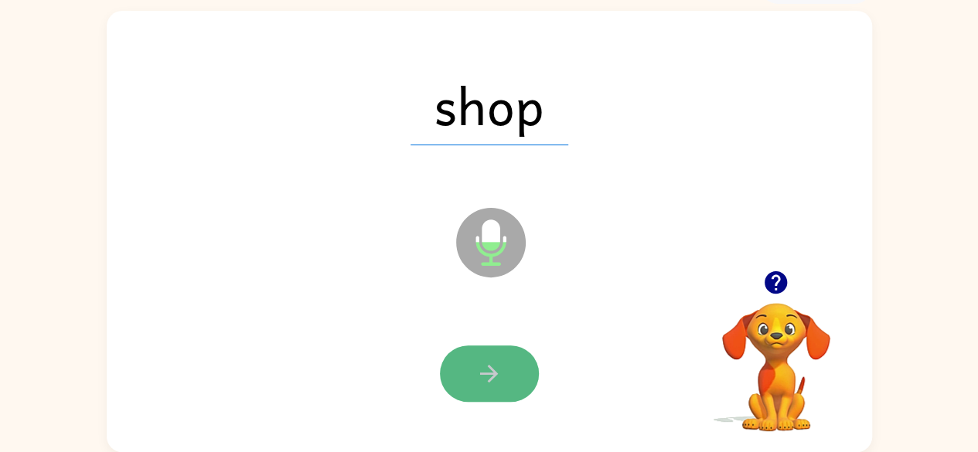
click at [490, 383] on icon "button" at bounding box center [488, 373] width 27 height 27
click at [491, 390] on button "button" at bounding box center [489, 374] width 99 height 56
click at [495, 386] on icon "button" at bounding box center [488, 373] width 27 height 27
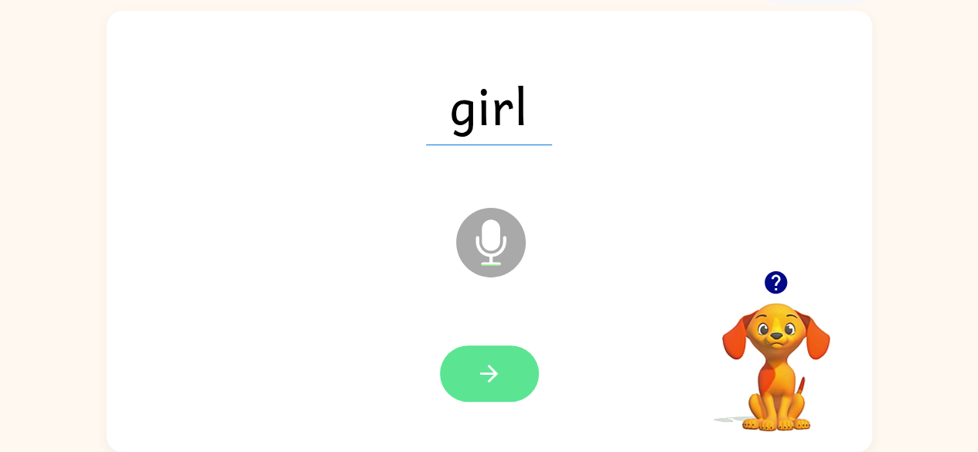
click at [489, 376] on icon "button" at bounding box center [488, 373] width 27 height 27
click at [474, 375] on button "button" at bounding box center [489, 374] width 99 height 56
click at [478, 386] on icon "button" at bounding box center [488, 373] width 27 height 27
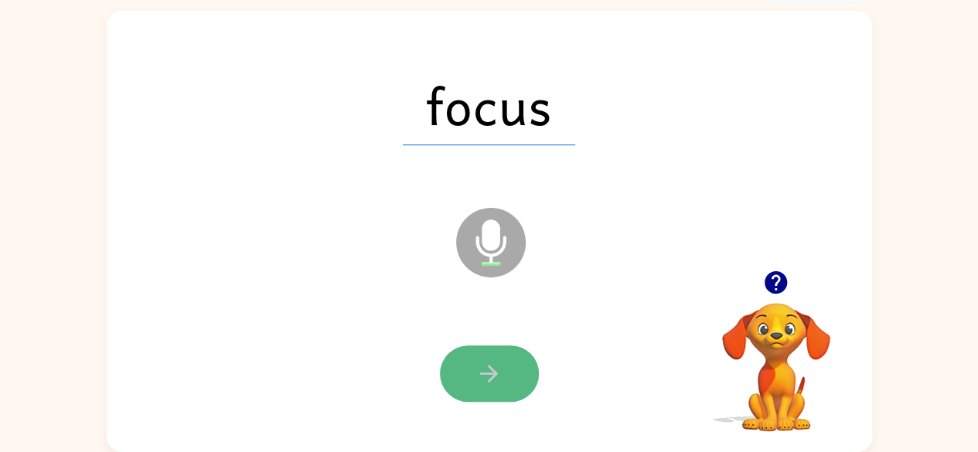
click at [443, 380] on button "button" at bounding box center [489, 374] width 99 height 56
click at [499, 376] on icon "button" at bounding box center [488, 373] width 27 height 27
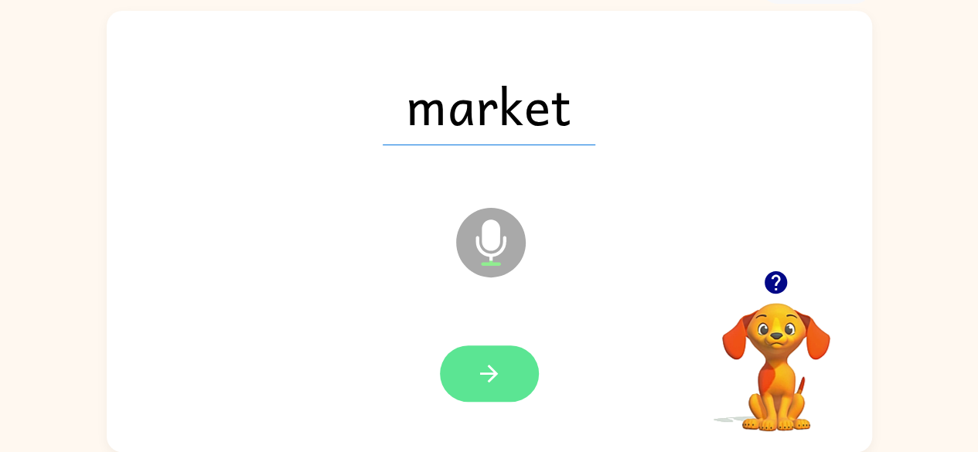
click at [494, 366] on icon "button" at bounding box center [488, 373] width 27 height 27
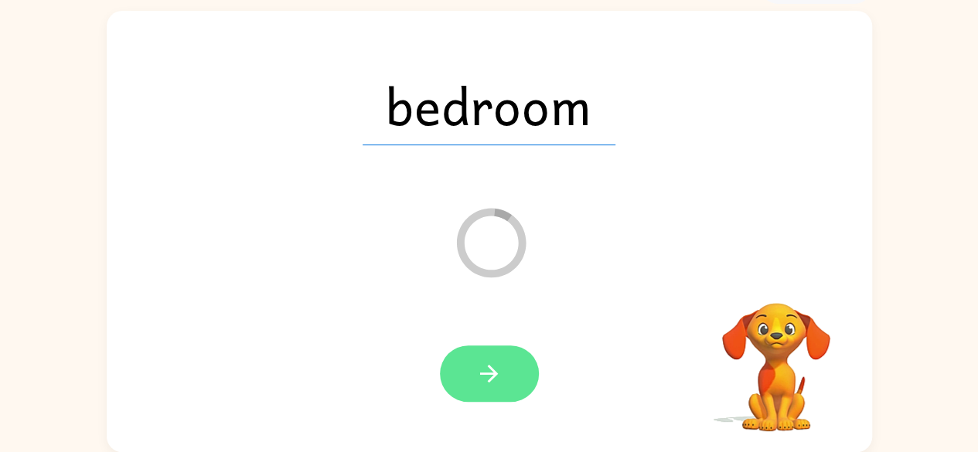
click at [493, 362] on icon "button" at bounding box center [488, 373] width 27 height 27
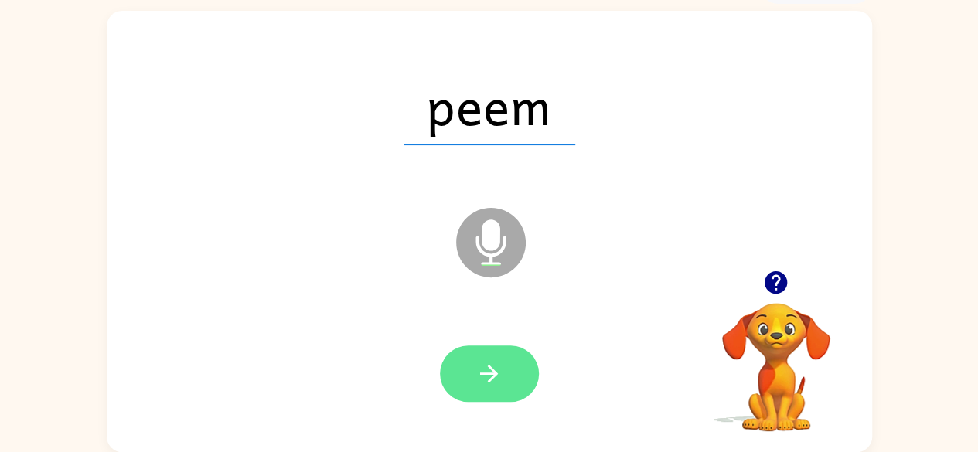
click at [455, 366] on button "button" at bounding box center [489, 374] width 99 height 56
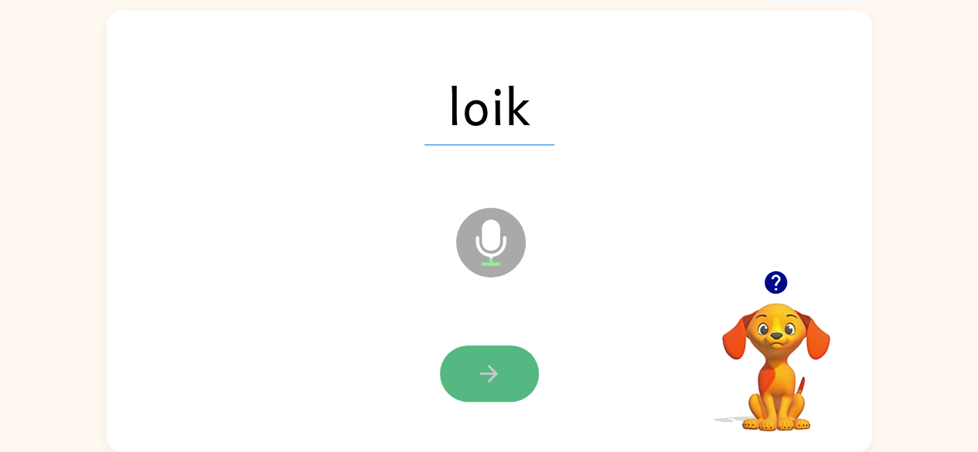
click at [502, 375] on button "button" at bounding box center [489, 374] width 99 height 56
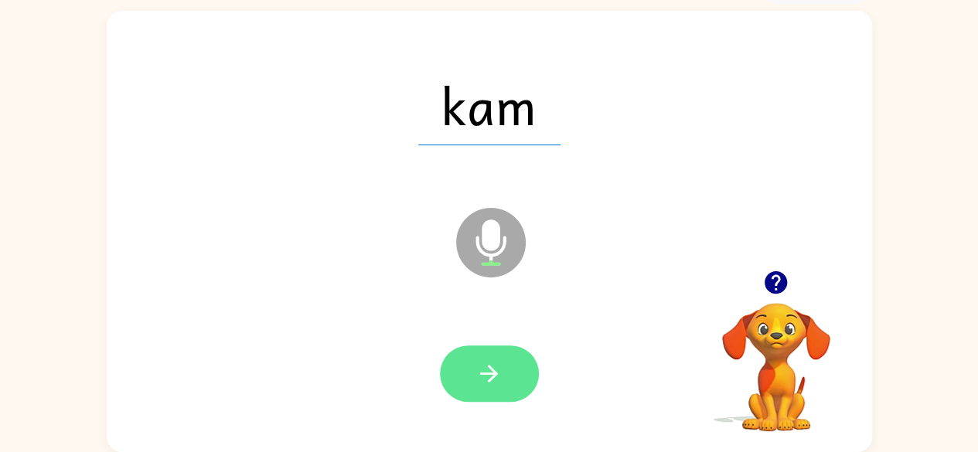
click at [488, 367] on icon "button" at bounding box center [488, 373] width 27 height 27
click at [502, 376] on button "button" at bounding box center [489, 374] width 99 height 56
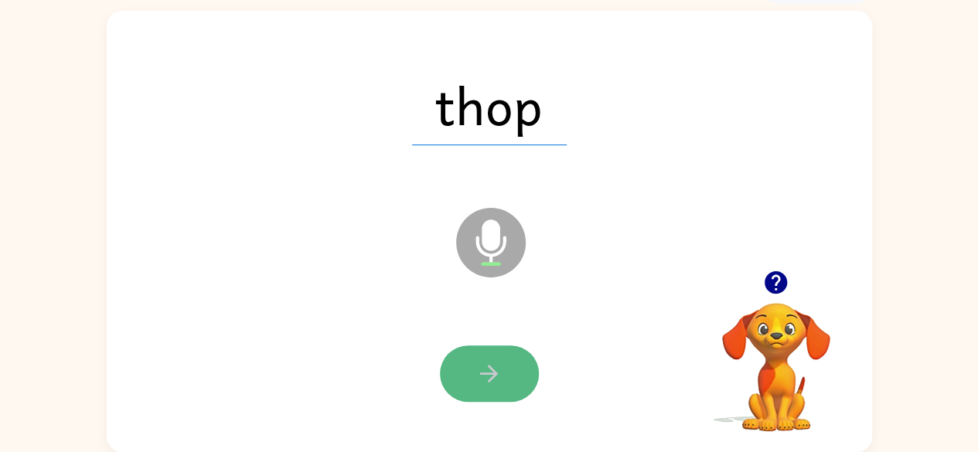
click at [486, 376] on icon "button" at bounding box center [488, 373] width 27 height 27
click at [476, 364] on icon "button" at bounding box center [488, 373] width 27 height 27
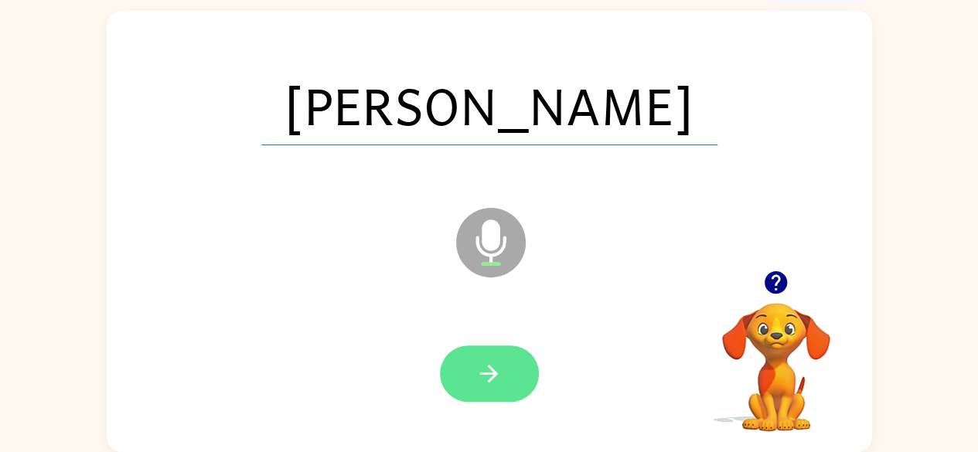
click at [476, 369] on icon "button" at bounding box center [488, 373] width 27 height 27
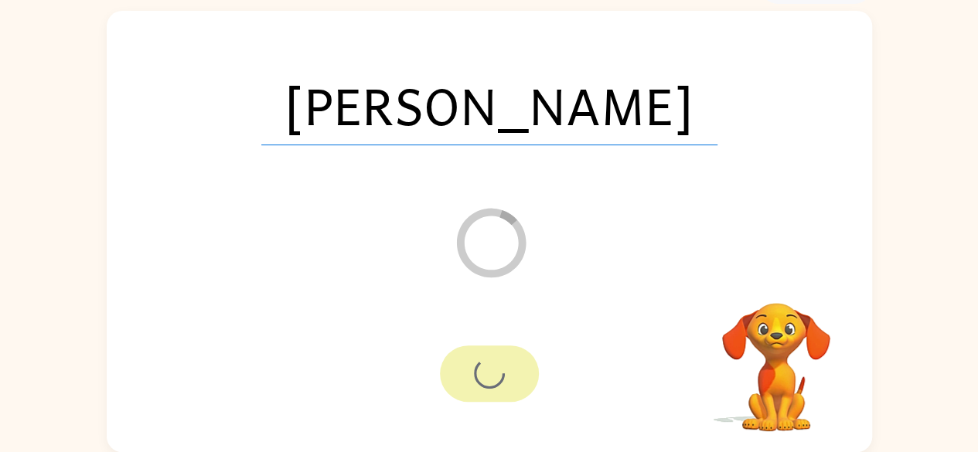
scroll to position [63, 0]
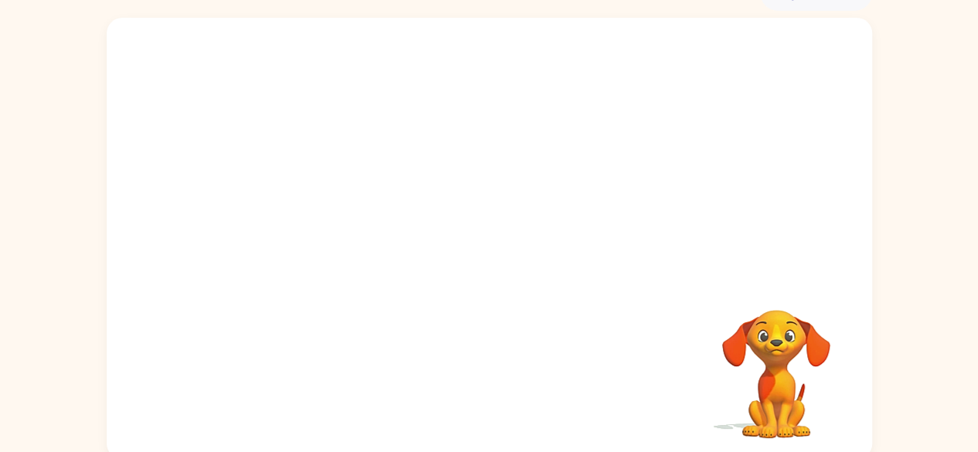
scroll to position [91, 0]
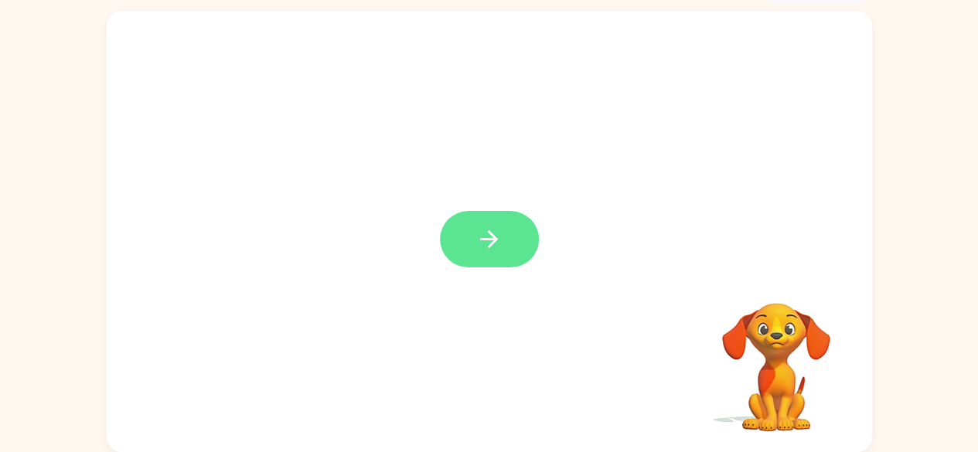
click at [489, 229] on icon "button" at bounding box center [488, 239] width 27 height 27
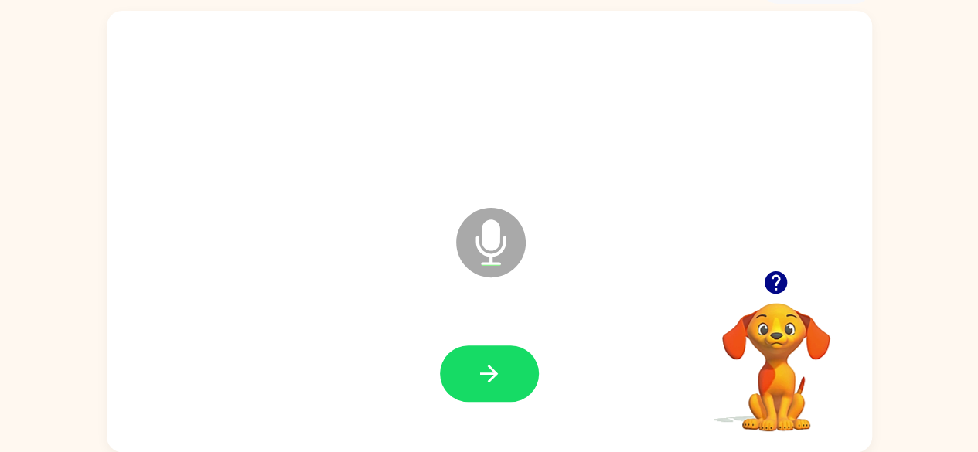
click at [487, 360] on icon "button" at bounding box center [488, 373] width 27 height 27
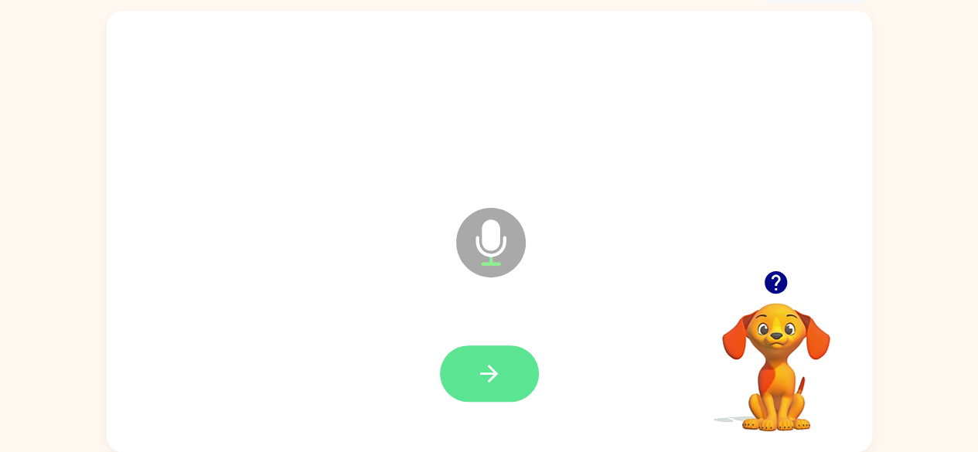
click at [473, 369] on button "button" at bounding box center [489, 374] width 99 height 56
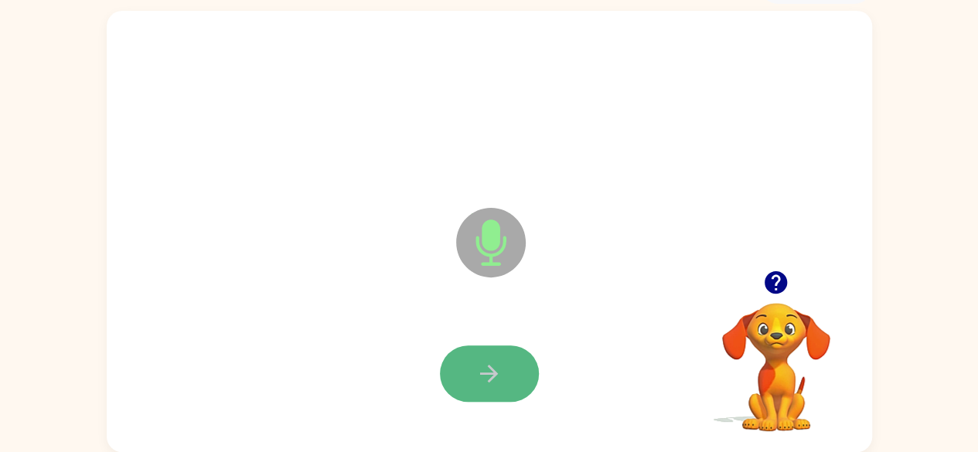
click at [516, 377] on button "button" at bounding box center [489, 374] width 99 height 56
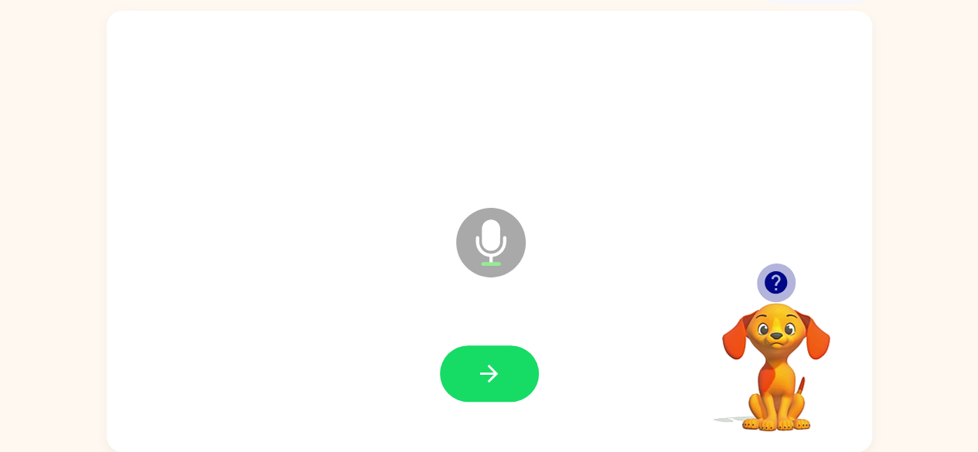
click at [768, 284] on icon "button" at bounding box center [775, 282] width 22 height 22
click at [479, 379] on icon "button" at bounding box center [488, 373] width 27 height 27
click at [478, 378] on icon "button" at bounding box center [488, 373] width 27 height 27
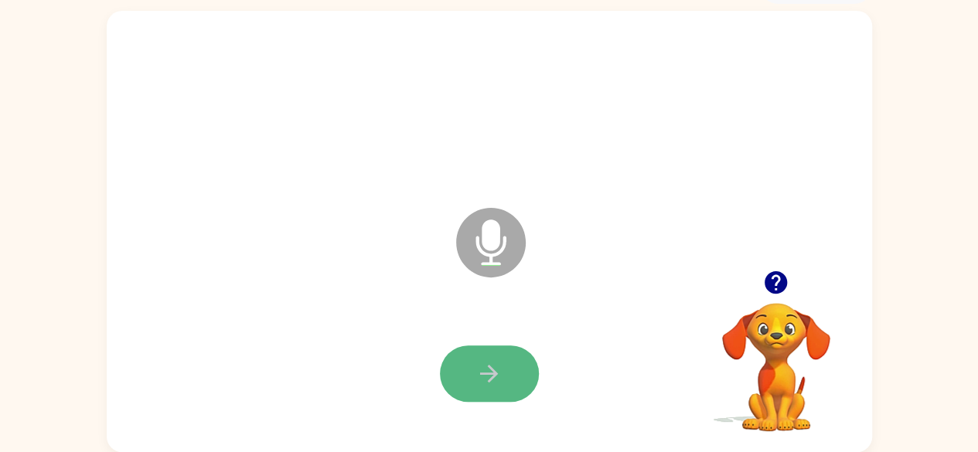
click at [481, 378] on icon "button" at bounding box center [488, 373] width 27 height 27
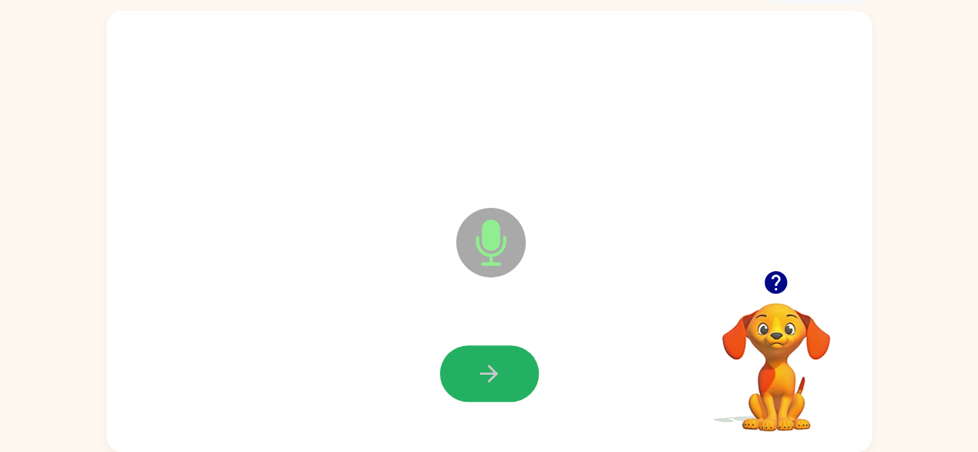
click at [508, 382] on button "button" at bounding box center [489, 374] width 99 height 56
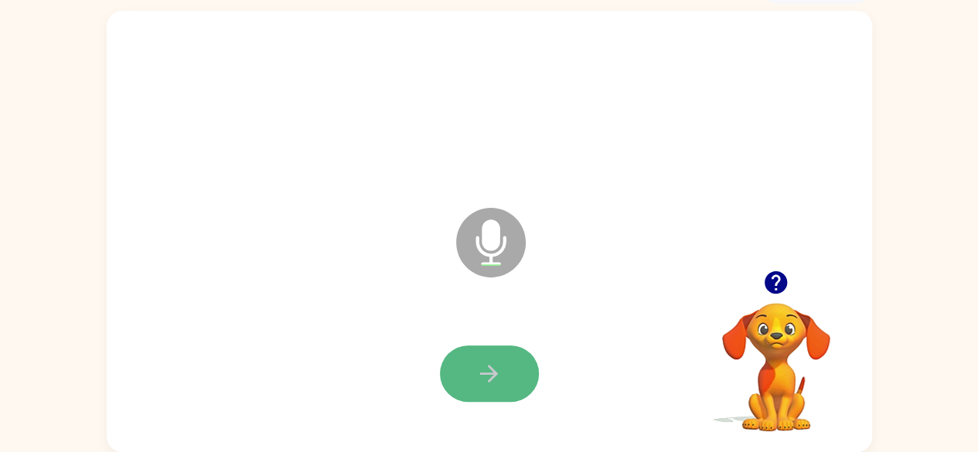
click at [513, 391] on button "button" at bounding box center [489, 374] width 99 height 56
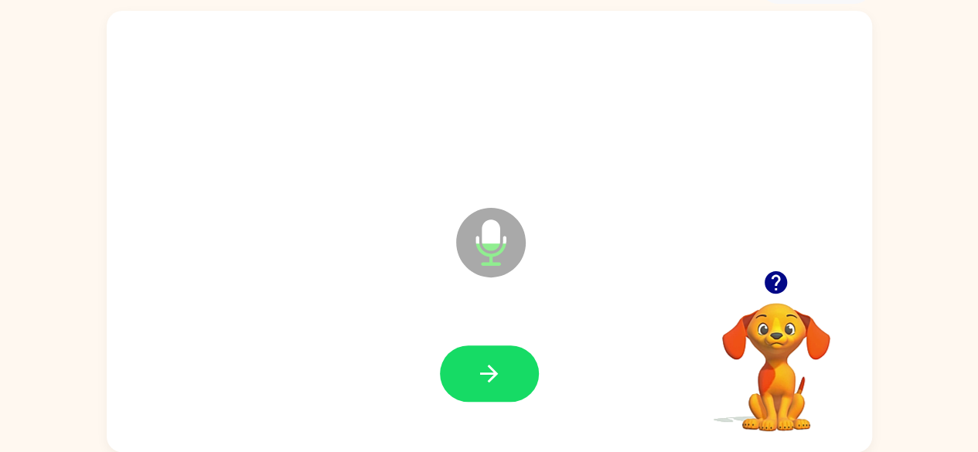
click at [495, 376] on icon "button" at bounding box center [489, 374] width 18 height 18
click at [496, 381] on icon "button" at bounding box center [488, 373] width 27 height 27
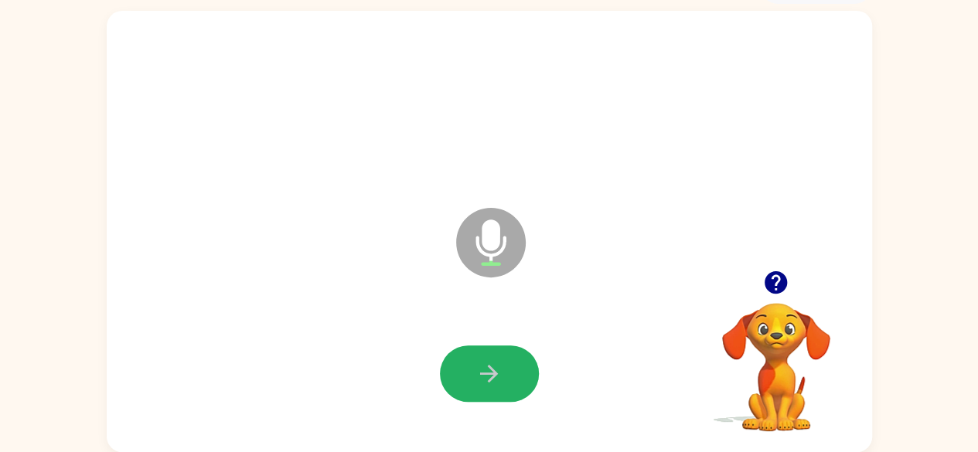
click at [496, 381] on icon "button" at bounding box center [488, 373] width 27 height 27
click at [492, 380] on icon "button" at bounding box center [488, 373] width 27 height 27
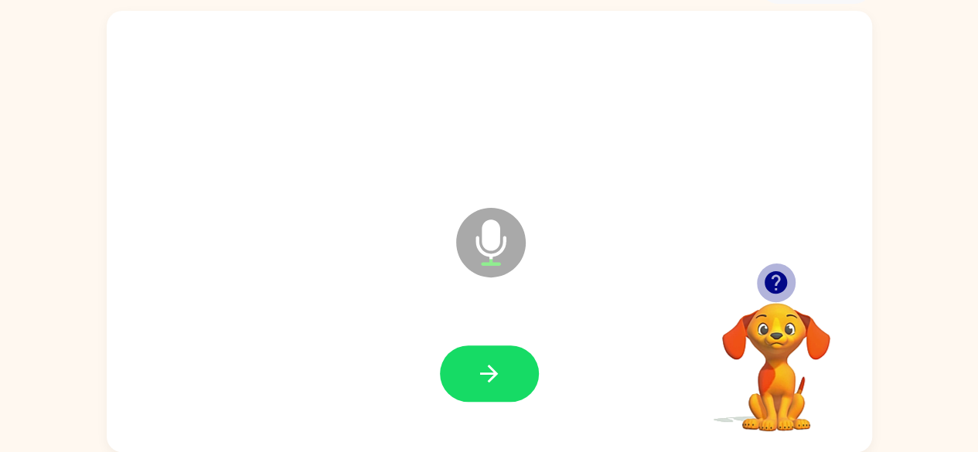
click at [775, 279] on icon "button" at bounding box center [775, 282] width 22 height 22
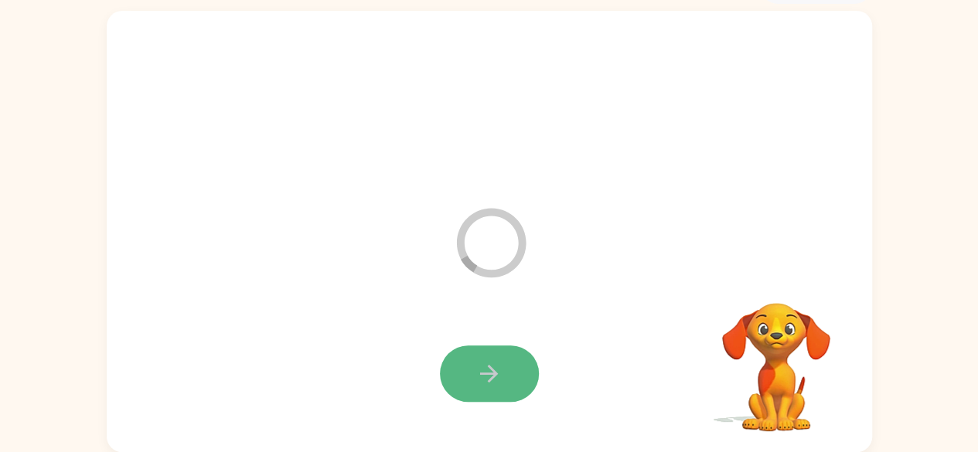
click at [476, 373] on icon "button" at bounding box center [488, 373] width 27 height 27
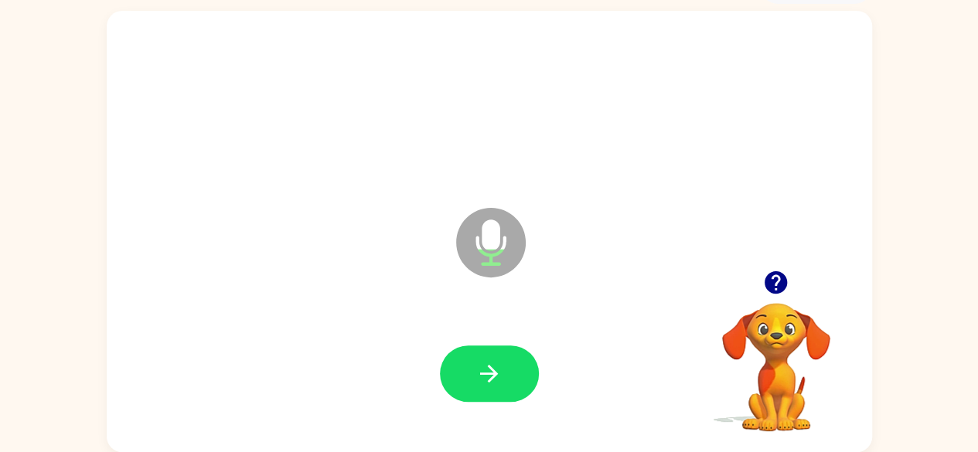
click at [773, 279] on icon "button" at bounding box center [775, 282] width 22 height 22
click at [470, 380] on button "button" at bounding box center [489, 374] width 99 height 56
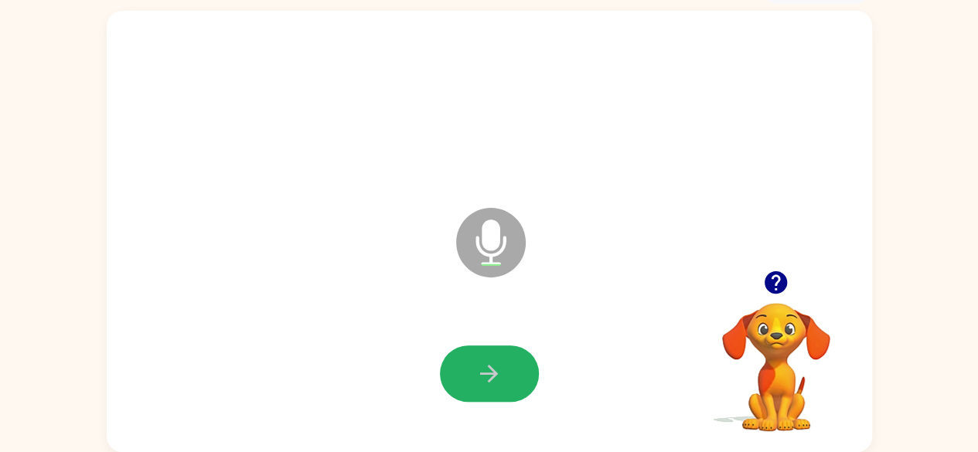
click at [470, 380] on button "button" at bounding box center [489, 374] width 99 height 56
click at [479, 372] on icon "button" at bounding box center [488, 373] width 27 height 27
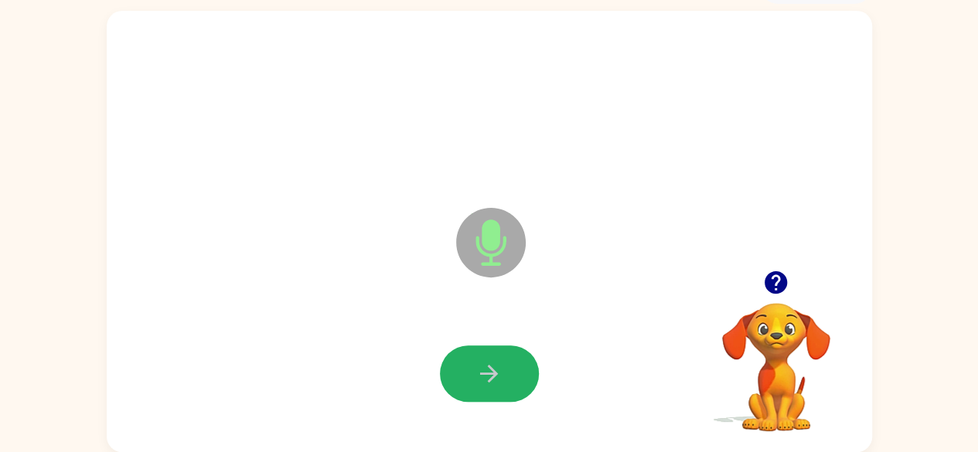
click at [479, 372] on icon "button" at bounding box center [488, 373] width 27 height 27
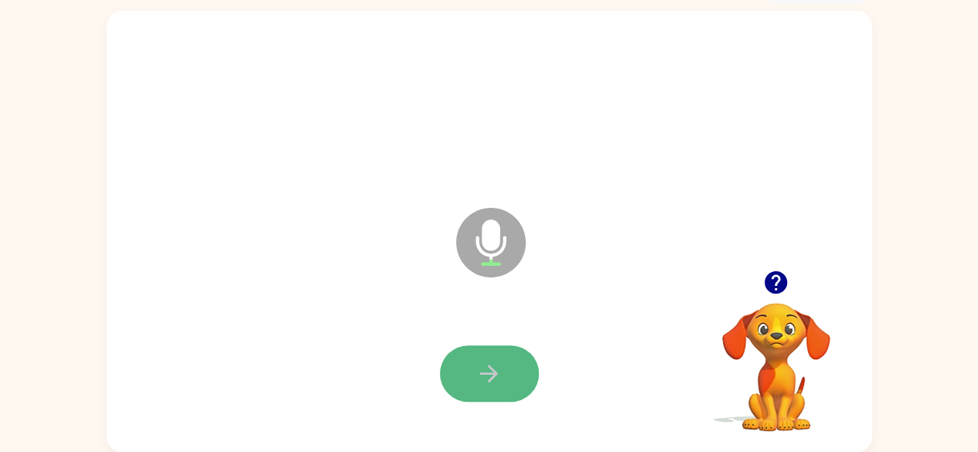
click at [482, 365] on icon "button" at bounding box center [488, 373] width 27 height 27
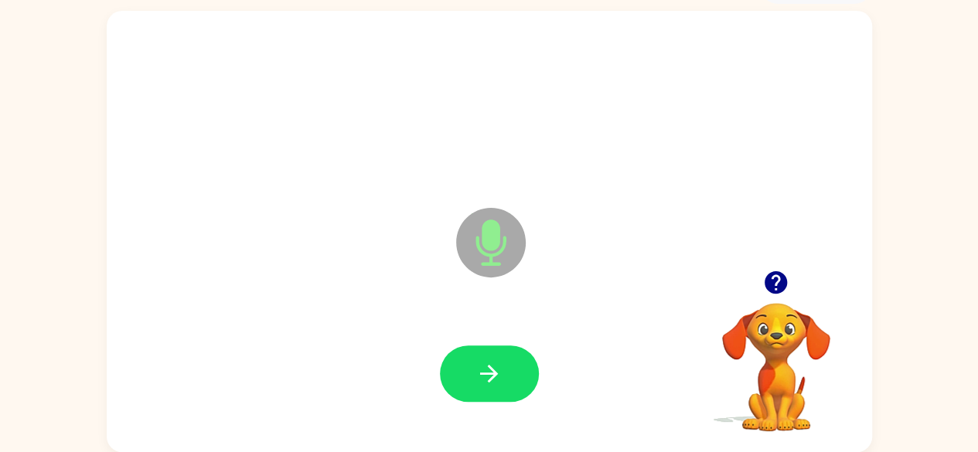
click at [482, 365] on icon "button" at bounding box center [488, 373] width 27 height 27
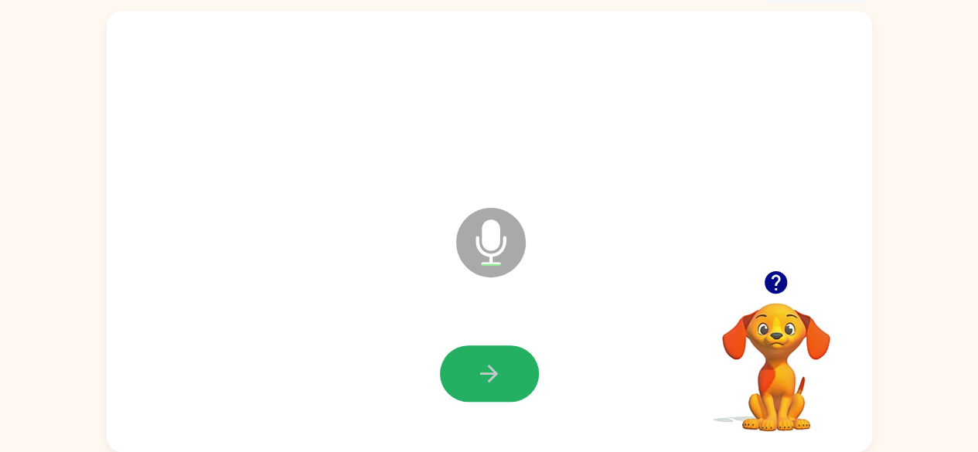
click at [482, 365] on icon "button" at bounding box center [488, 373] width 27 height 27
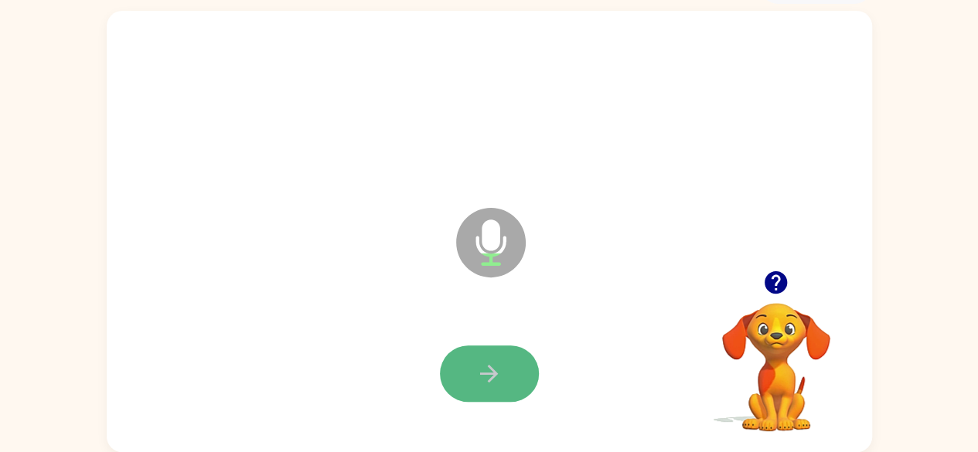
click at [481, 376] on icon "button" at bounding box center [488, 373] width 27 height 27
click at [495, 381] on icon "button" at bounding box center [488, 373] width 27 height 27
click at [470, 366] on button "button" at bounding box center [489, 374] width 99 height 56
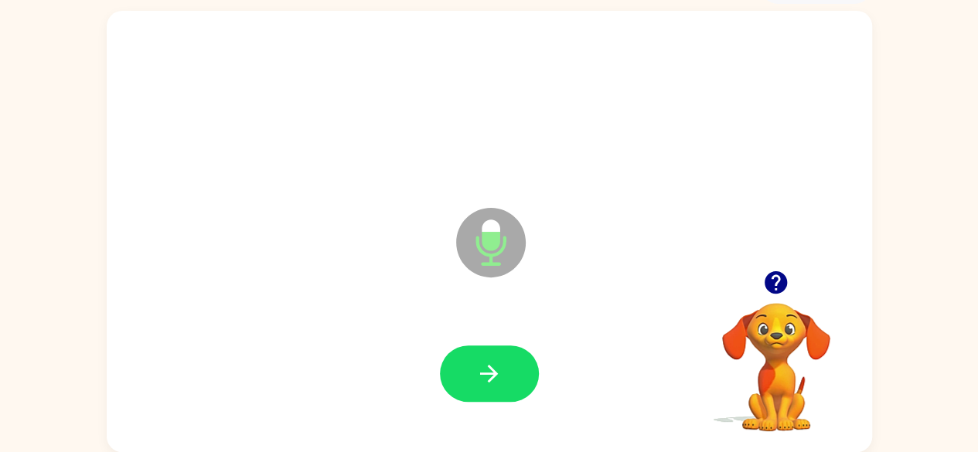
click at [470, 366] on button "button" at bounding box center [489, 374] width 99 height 56
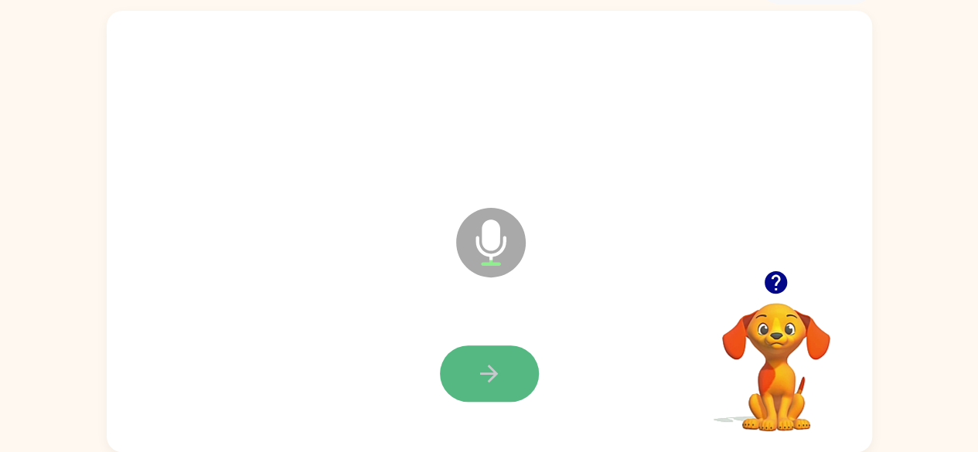
click at [486, 364] on icon "button" at bounding box center [488, 373] width 27 height 27
click at [485, 373] on icon "button" at bounding box center [489, 374] width 18 height 18
click at [462, 359] on button "button" at bounding box center [489, 374] width 99 height 56
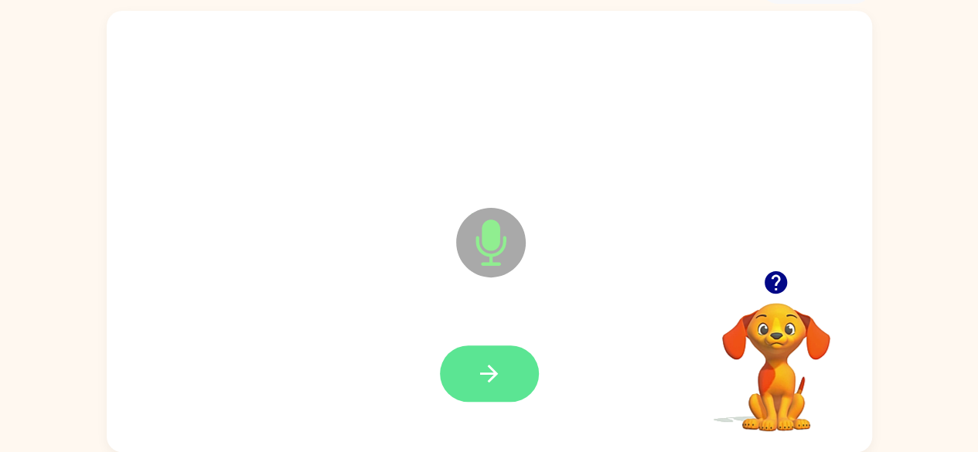
click at [469, 359] on button "button" at bounding box center [489, 374] width 99 height 56
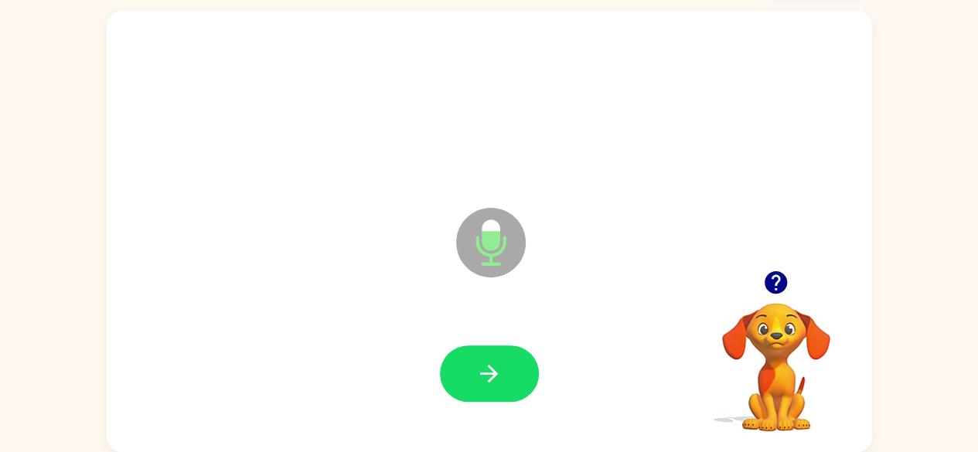
click at [469, 359] on button "button" at bounding box center [489, 374] width 99 height 56
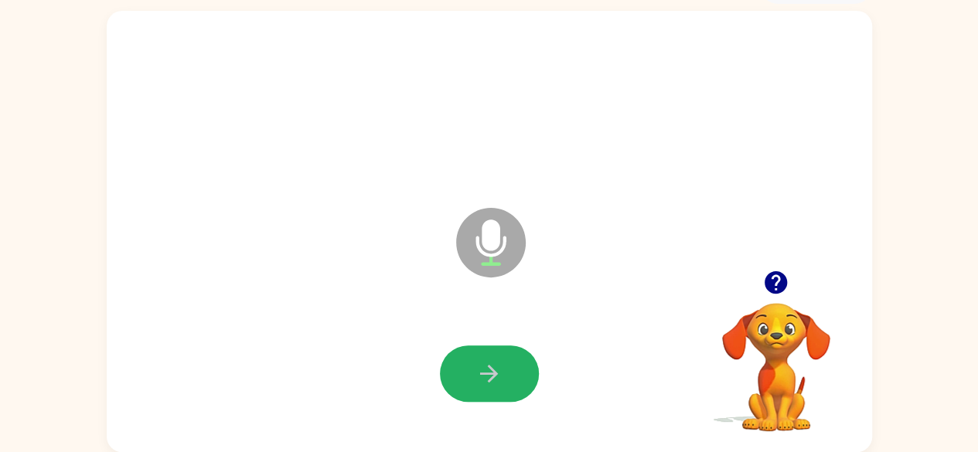
click at [469, 359] on button "button" at bounding box center [489, 374] width 99 height 56
click at [493, 376] on icon "button" at bounding box center [489, 374] width 18 height 18
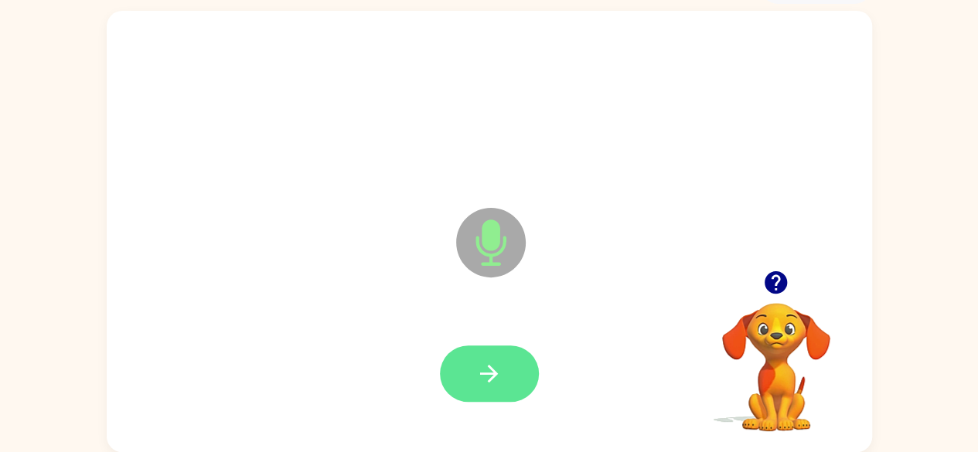
click at [485, 358] on button "button" at bounding box center [489, 374] width 99 height 56
click at [489, 376] on icon "button" at bounding box center [488, 373] width 27 height 27
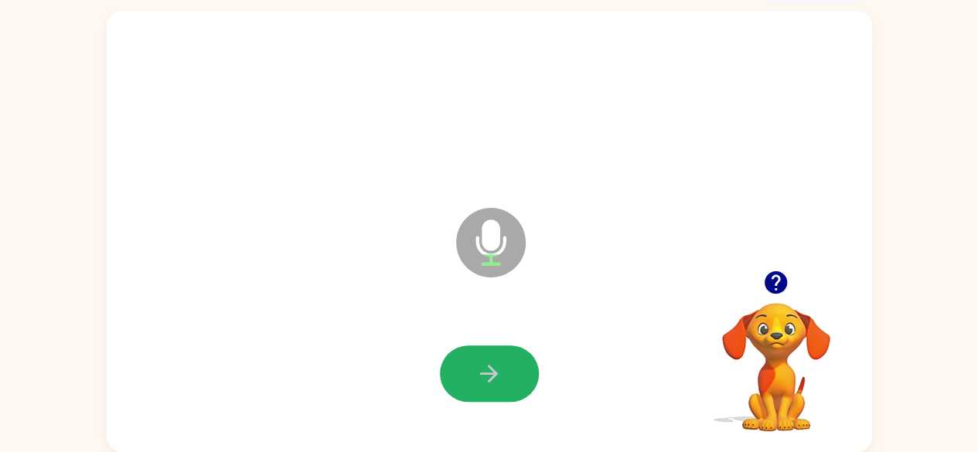
click at [489, 376] on icon "button" at bounding box center [488, 373] width 27 height 27
click at [490, 373] on icon "button" at bounding box center [489, 374] width 18 height 18
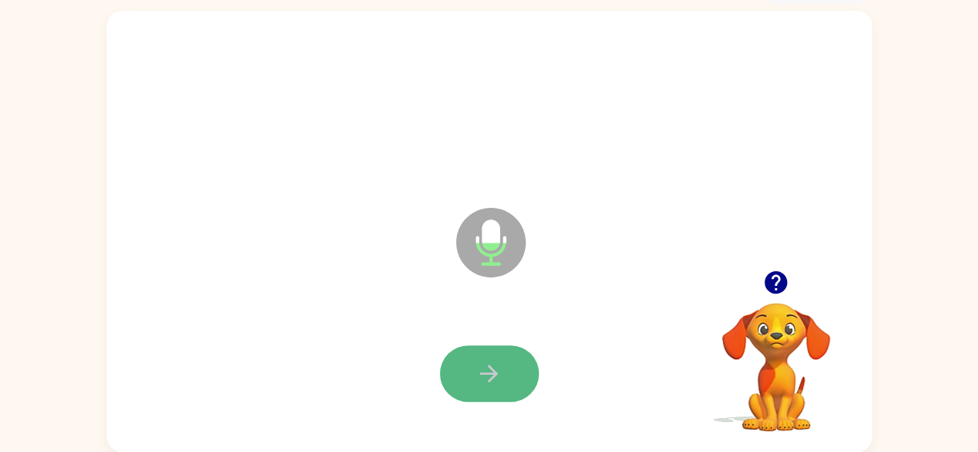
click at [489, 370] on icon "button" at bounding box center [488, 373] width 27 height 27
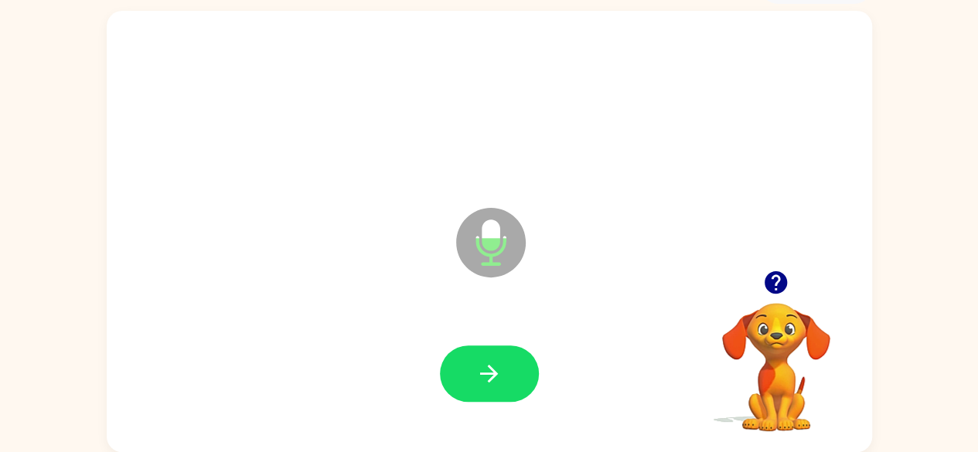
click at [489, 370] on icon "button" at bounding box center [488, 373] width 27 height 27
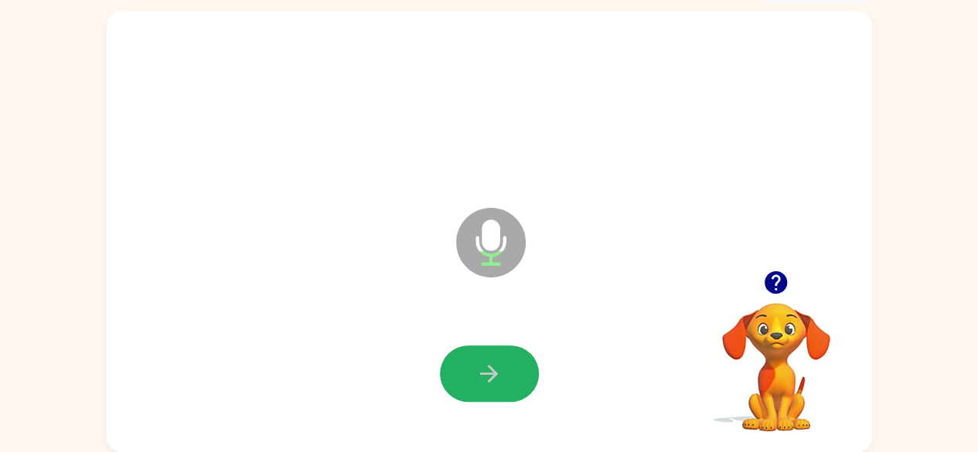
click at [489, 370] on icon "button" at bounding box center [488, 373] width 27 height 27
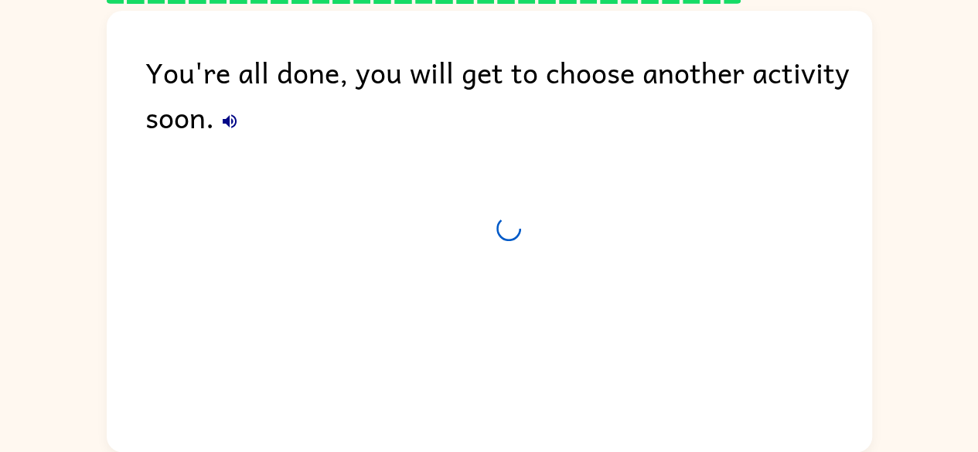
scroll to position [63, 0]
